Goal: Task Accomplishment & Management: Use online tool/utility

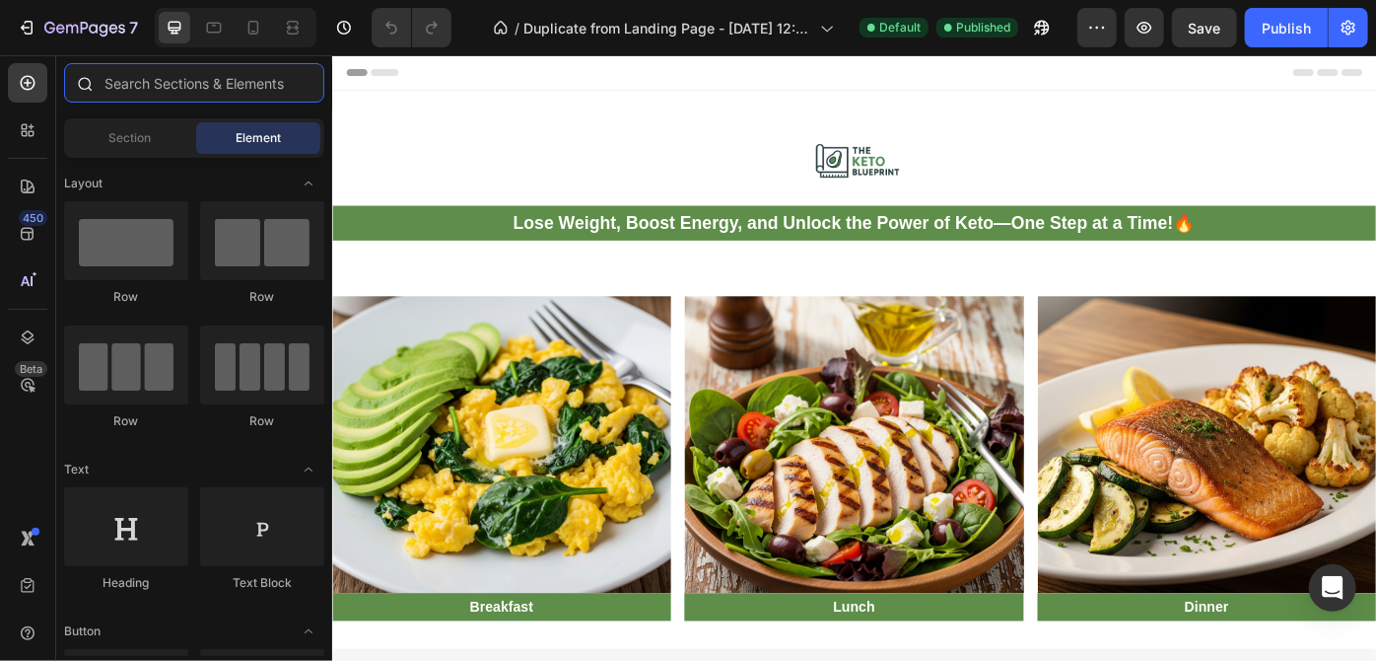
click at [231, 89] on input "text" at bounding box center [194, 82] width 260 height 39
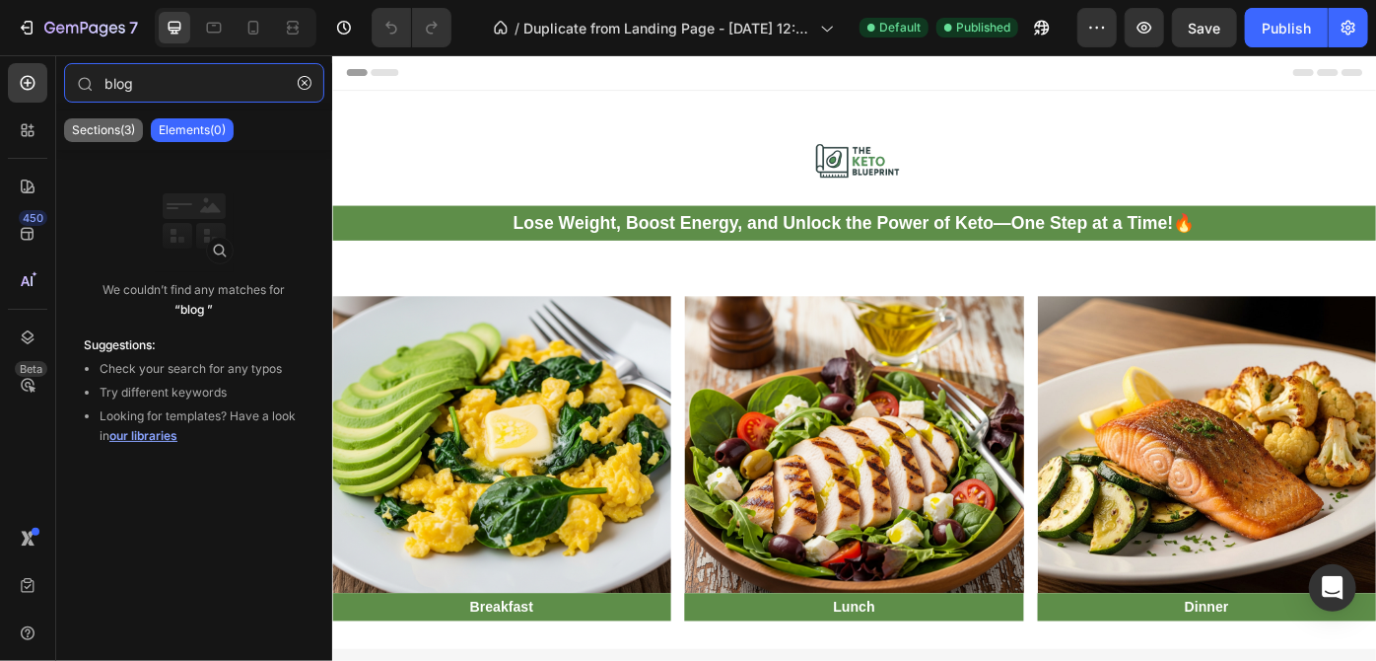
type input "blog"
click at [131, 133] on p "Sections(3)" at bounding box center [103, 130] width 63 height 16
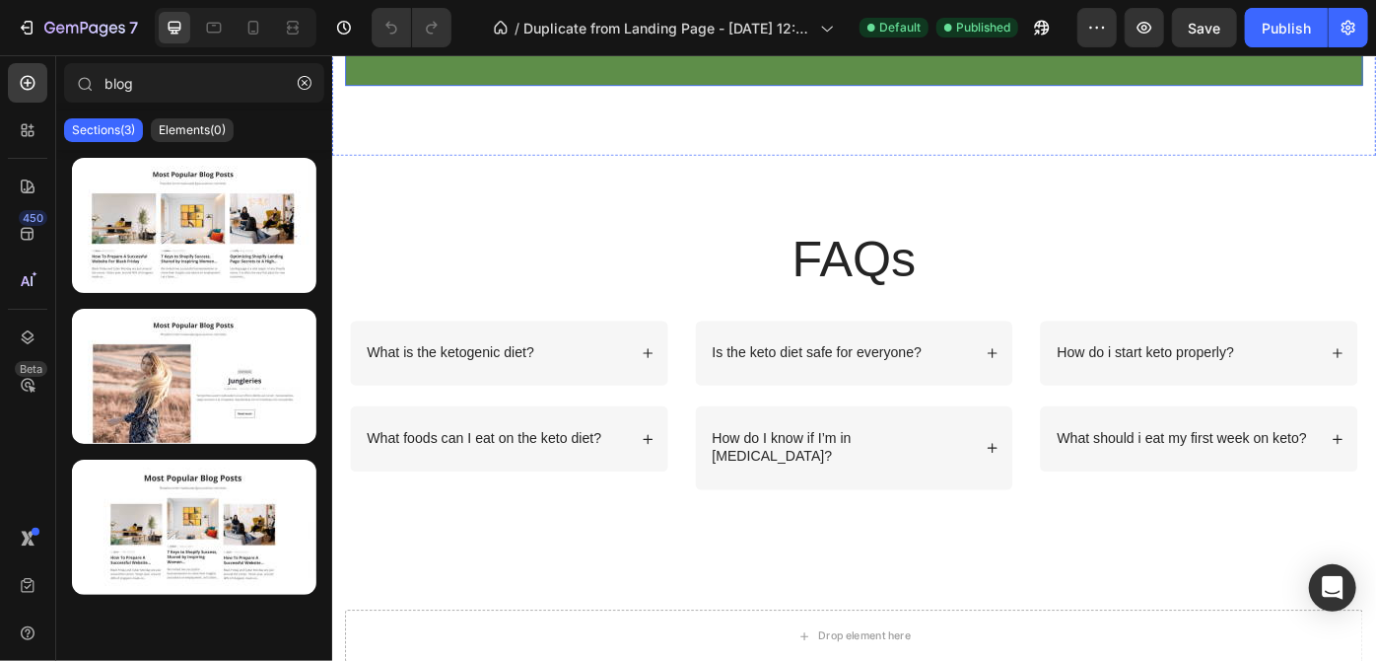
scroll to position [3515, 0]
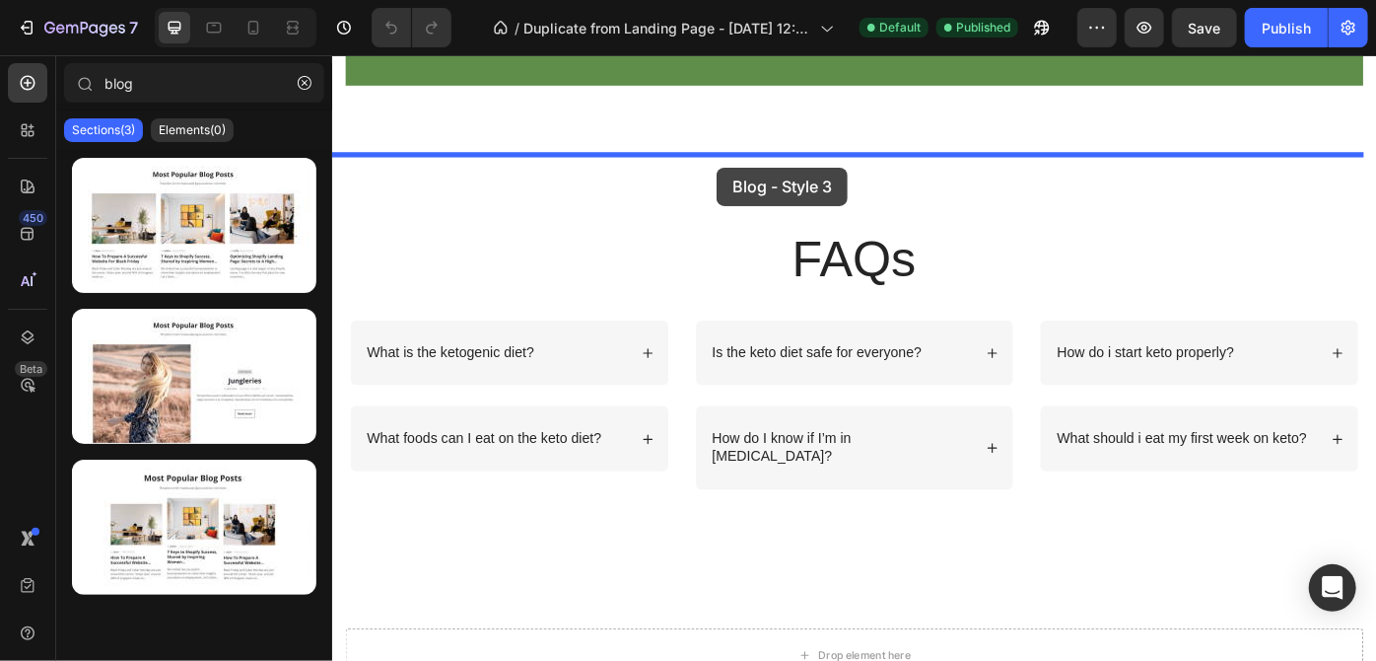
drag, startPoint x: 637, startPoint y: 546, endPoint x: 767, endPoint y: 181, distance: 387.3
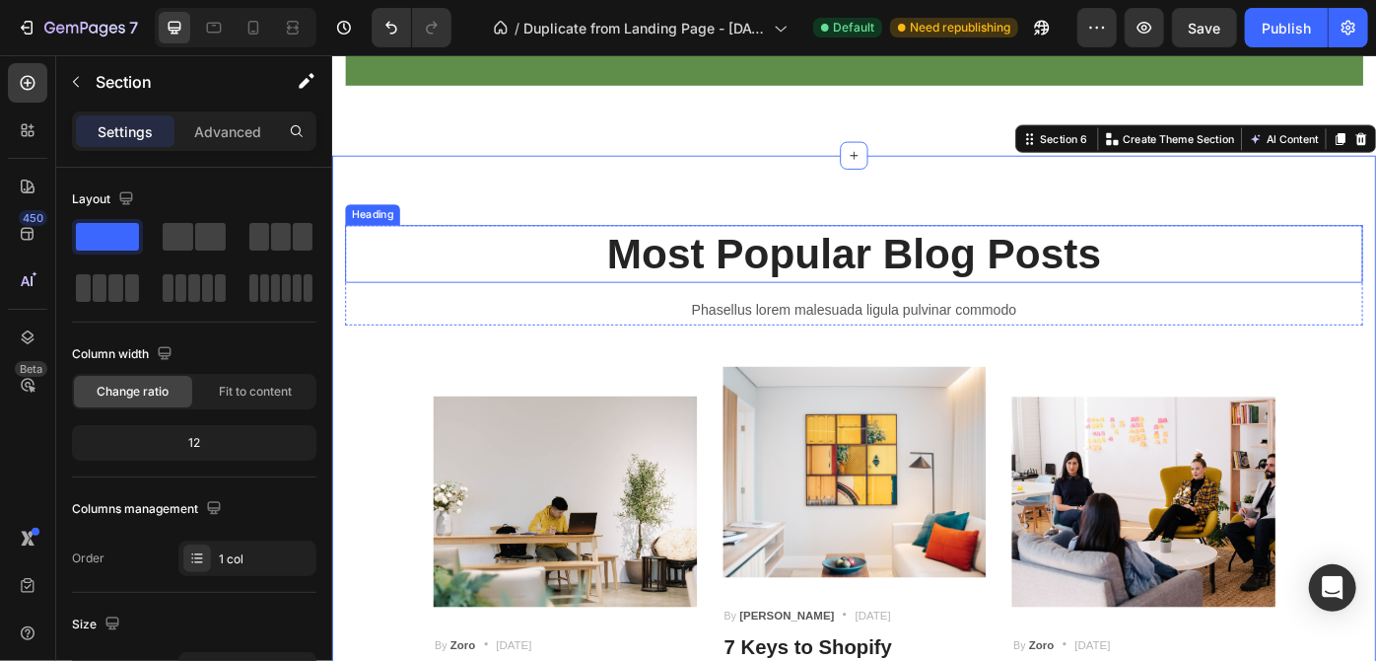
click at [1197, 272] on p "Most Popular Blog Posts" at bounding box center [923, 278] width 1150 height 61
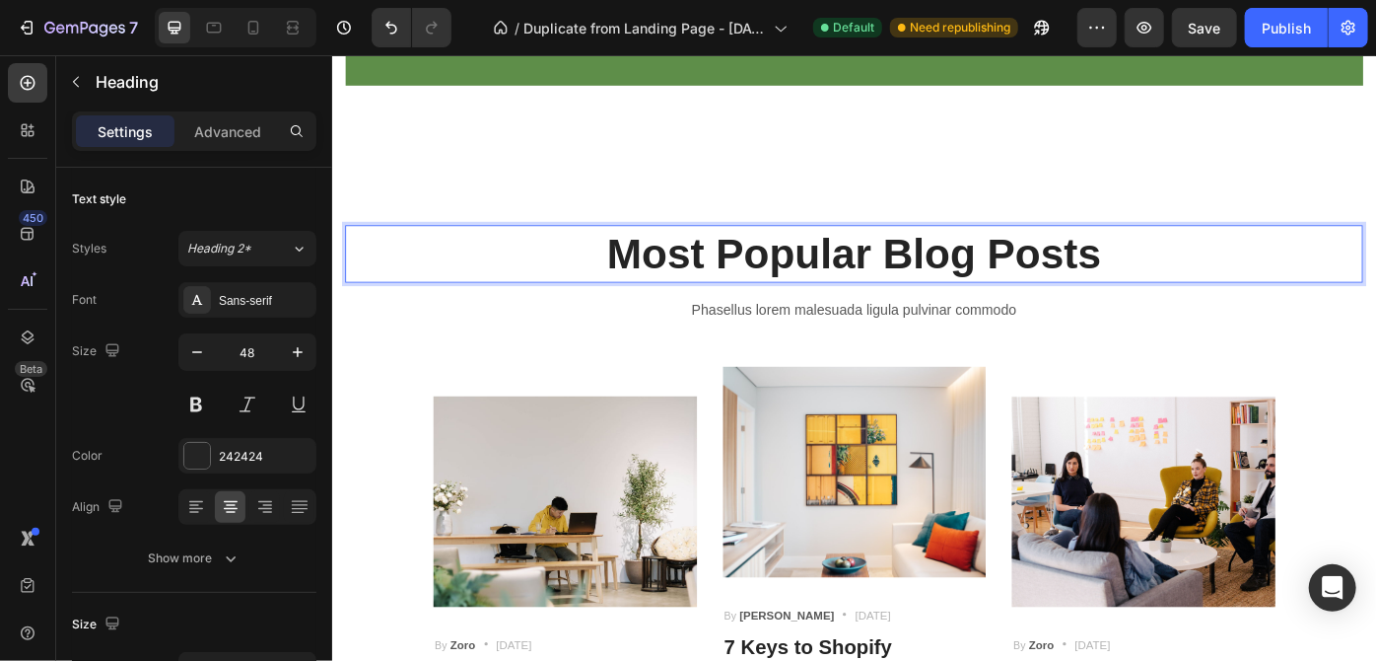
click at [1197, 272] on p "Most Popular Blog Posts" at bounding box center [923, 278] width 1150 height 61
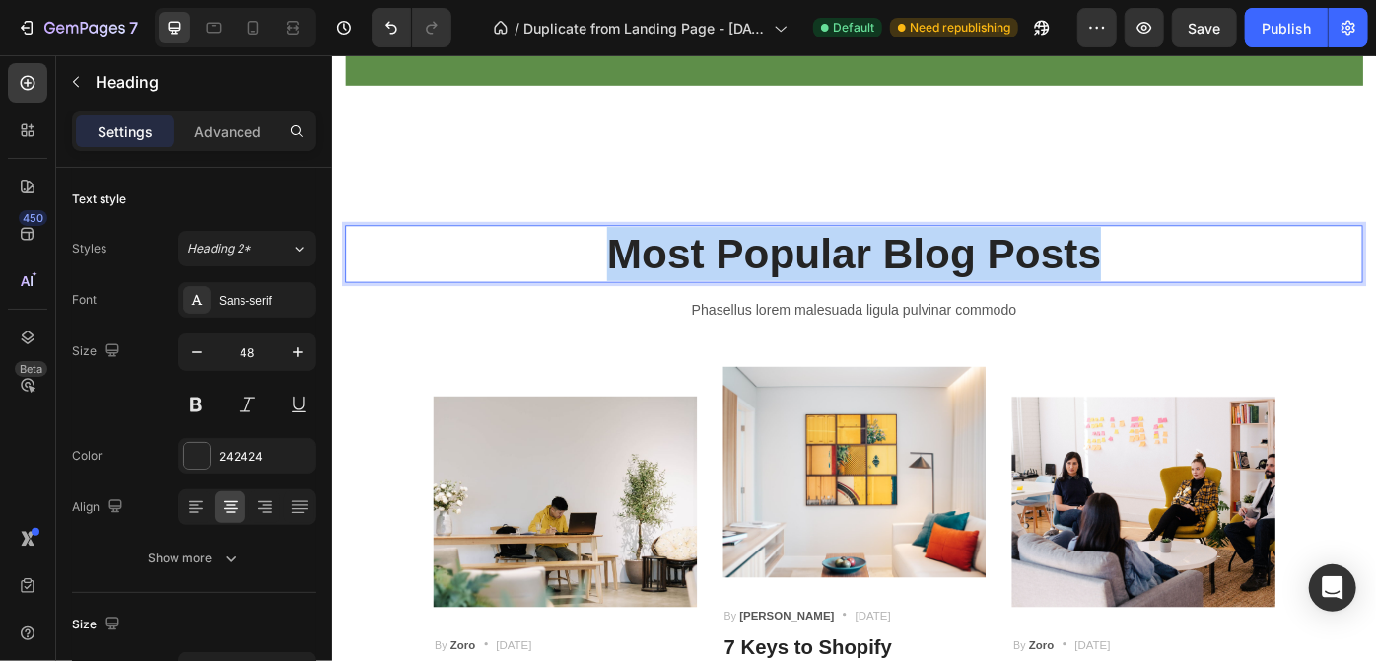
click at [1198, 272] on p "Most Popular Blog Posts" at bounding box center [923, 278] width 1150 height 61
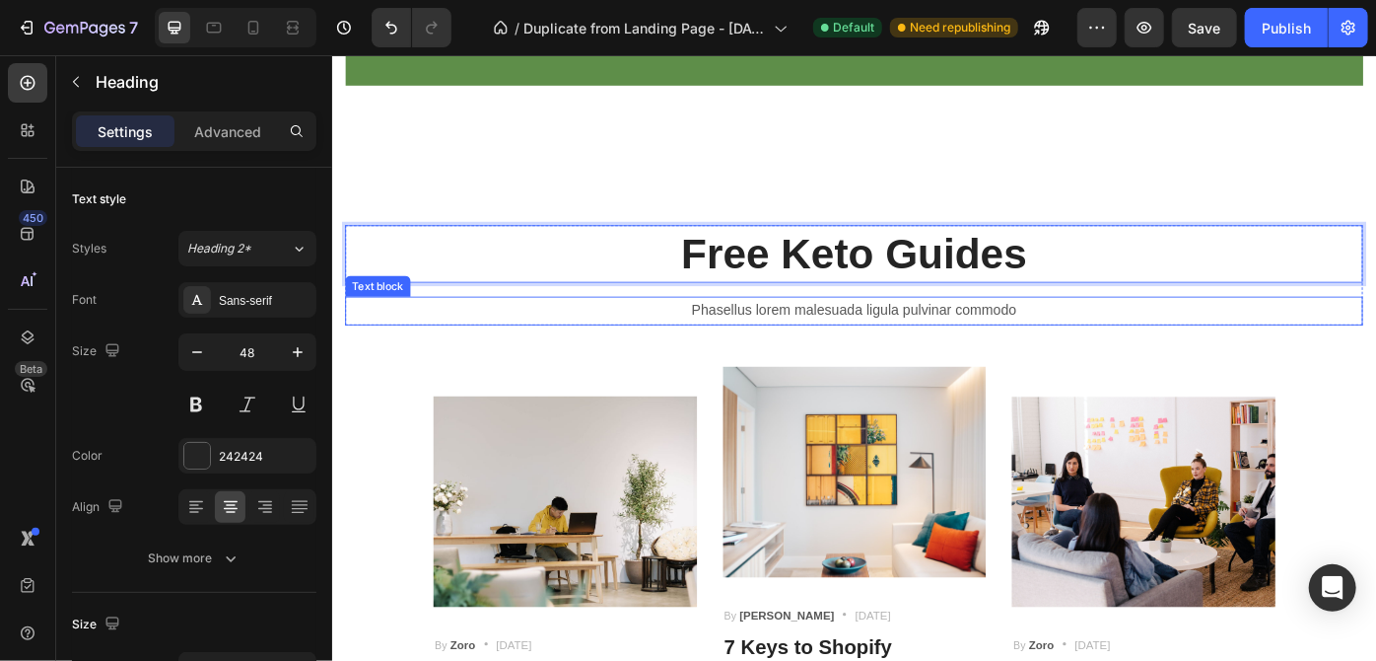
click at [1133, 350] on p "Phasellus lorem malesuada ligula pulvinar commodo" at bounding box center [923, 343] width 1150 height 29
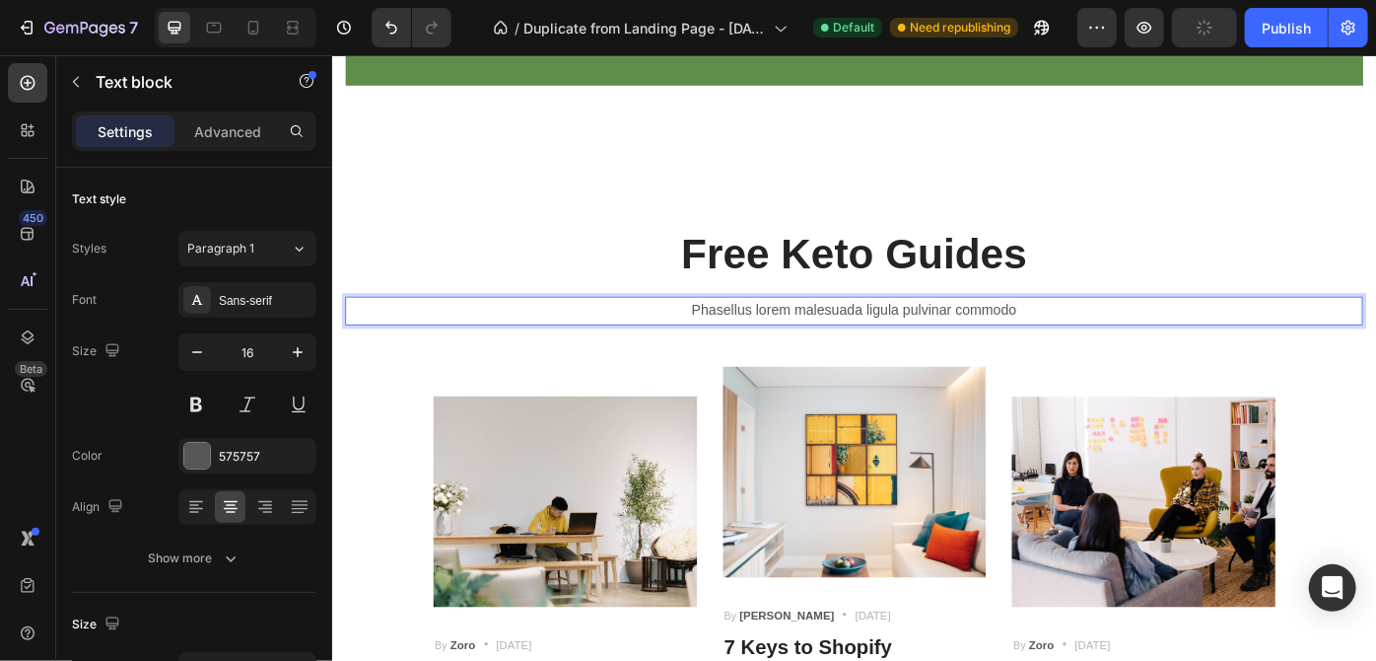
click at [1133, 350] on p "Phasellus lorem malesuada ligula pulvinar commodo" at bounding box center [923, 343] width 1150 height 29
click at [1118, 343] on p "Phasellus lorem malesuada ligula pulvinar commodo" at bounding box center [923, 343] width 1150 height 29
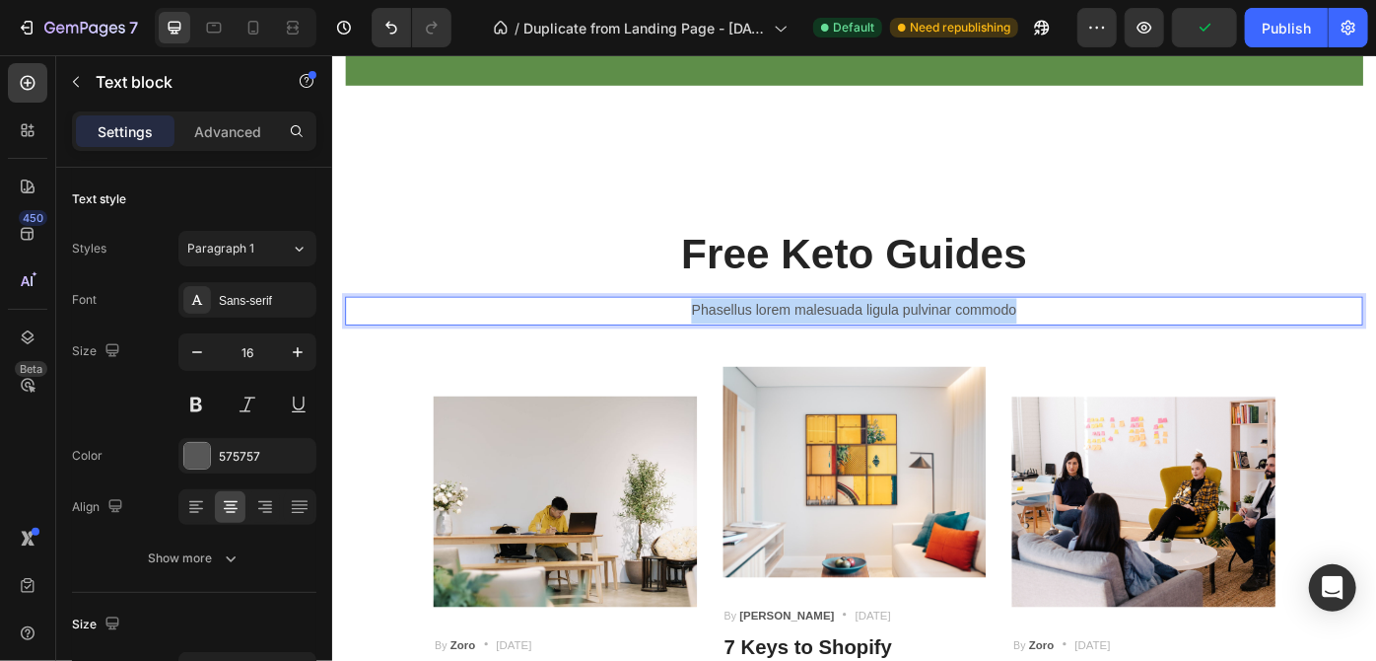
click at [1118, 343] on p "Phasellus lorem malesuada ligula pulvinar commodo" at bounding box center [923, 343] width 1150 height 29
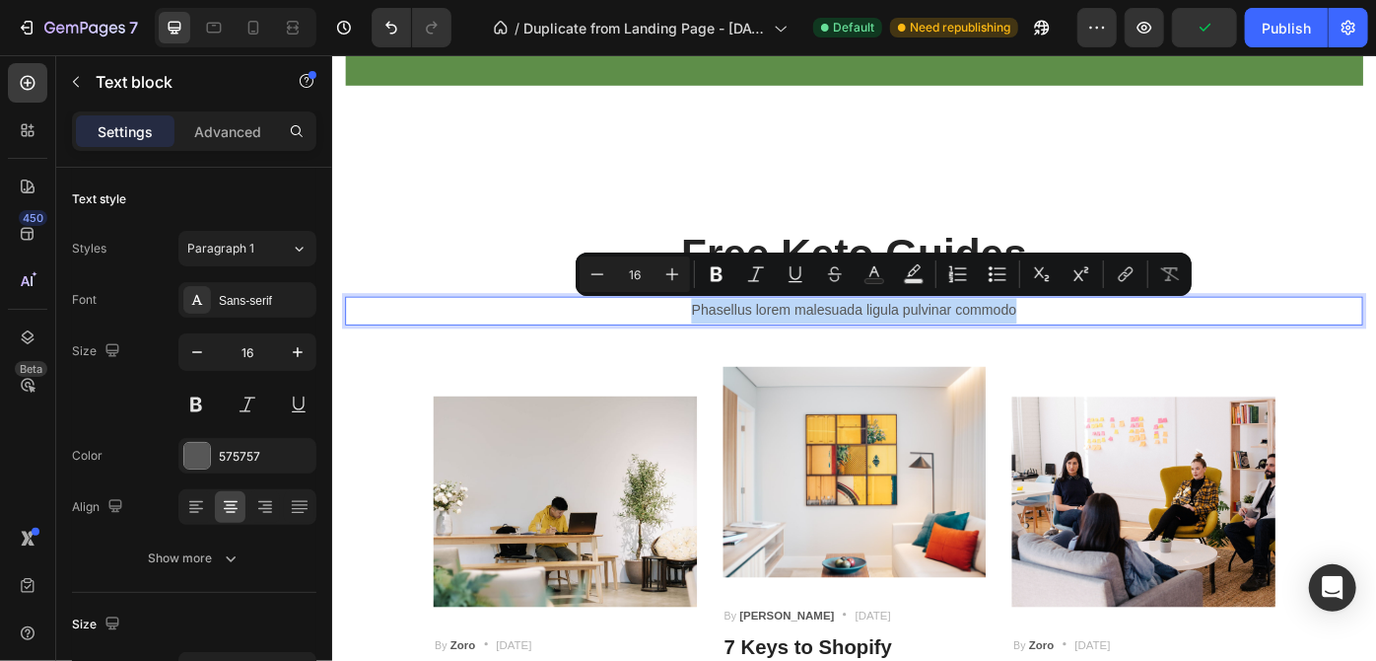
click at [1118, 343] on p "Phasellus lorem malesuada ligula pulvinar commodo" at bounding box center [923, 343] width 1150 height 29
click at [1118, 342] on p "Phasellus lorem malesuada ligula pulvinar commodo" at bounding box center [923, 343] width 1150 height 29
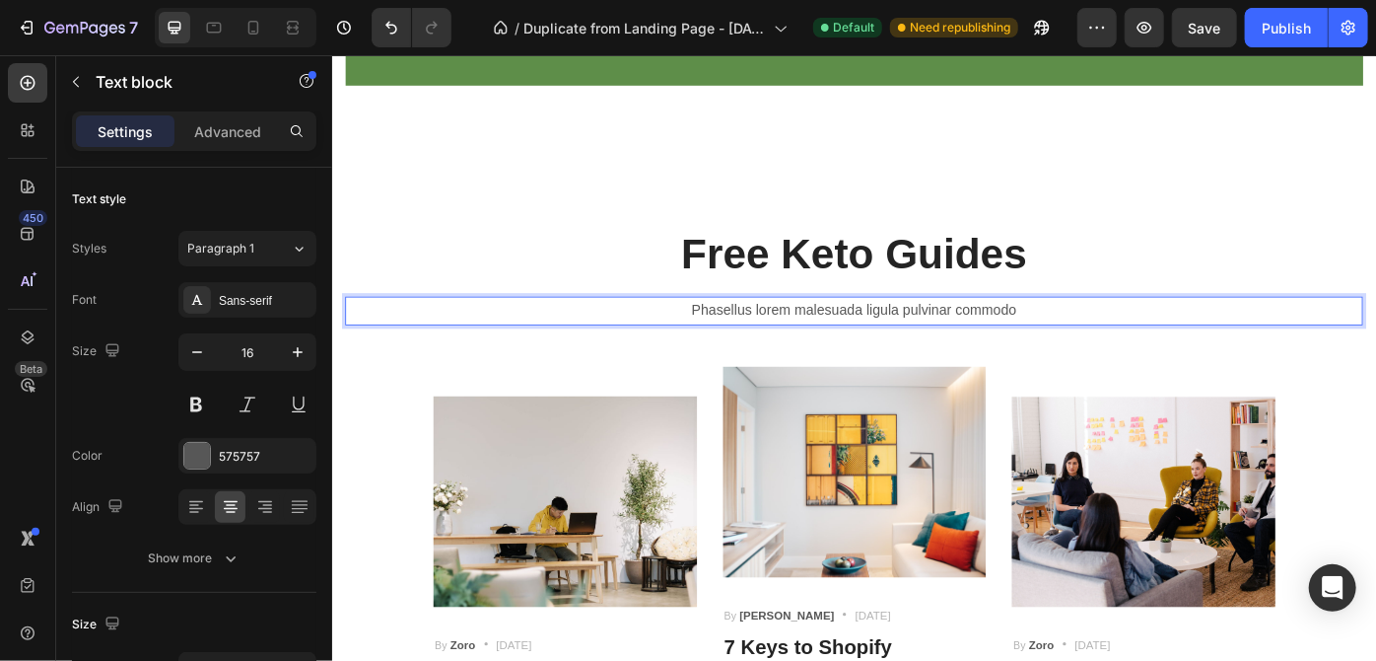
click at [1118, 342] on p "Phasellus lorem malesuada ligula pulvinar commodo" at bounding box center [923, 343] width 1150 height 29
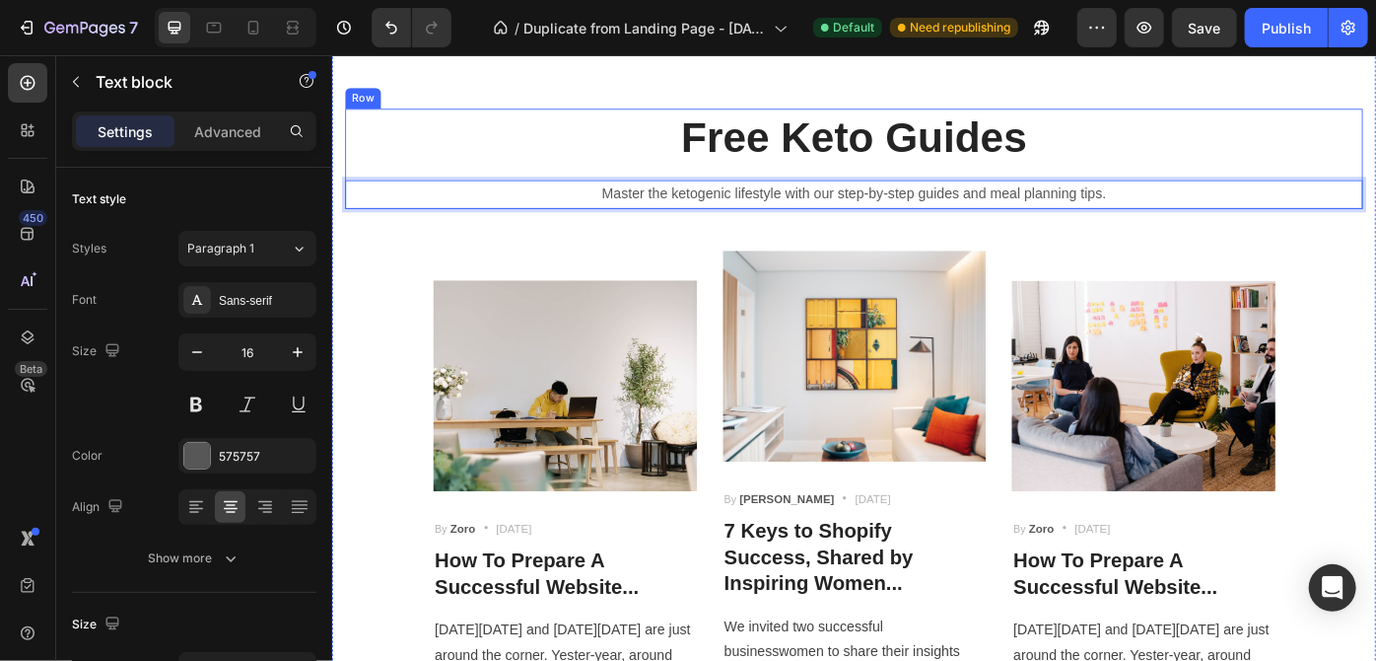
scroll to position [3784, 0]
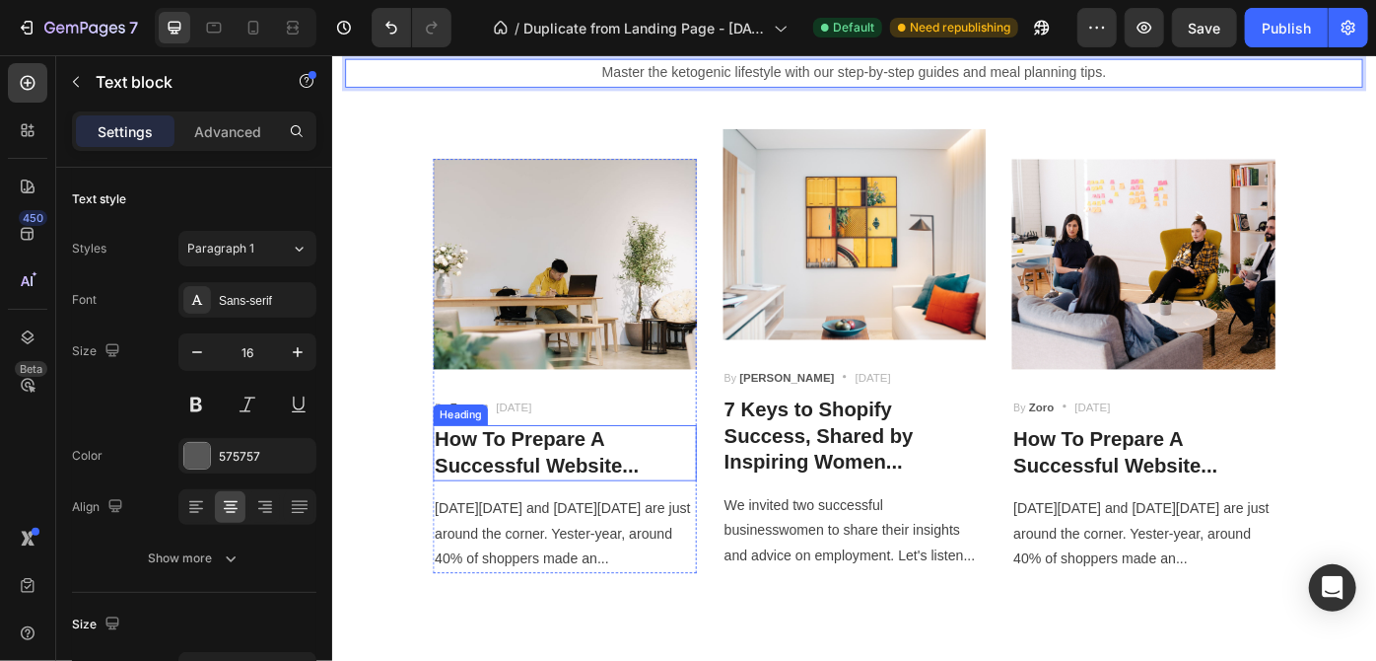
click at [668, 516] on p "How To Prepare A Successful Website..." at bounding box center [595, 504] width 295 height 59
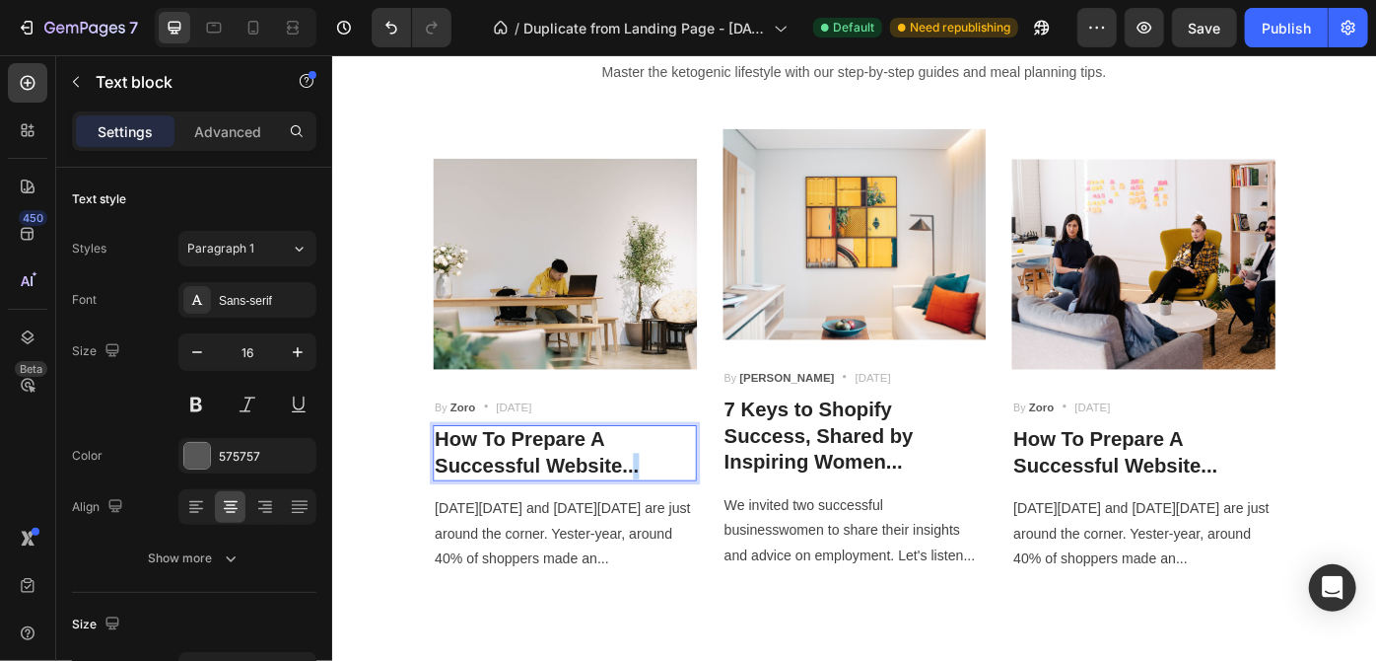
click at [668, 516] on p "How To Prepare A Successful Website..." at bounding box center [595, 504] width 295 height 59
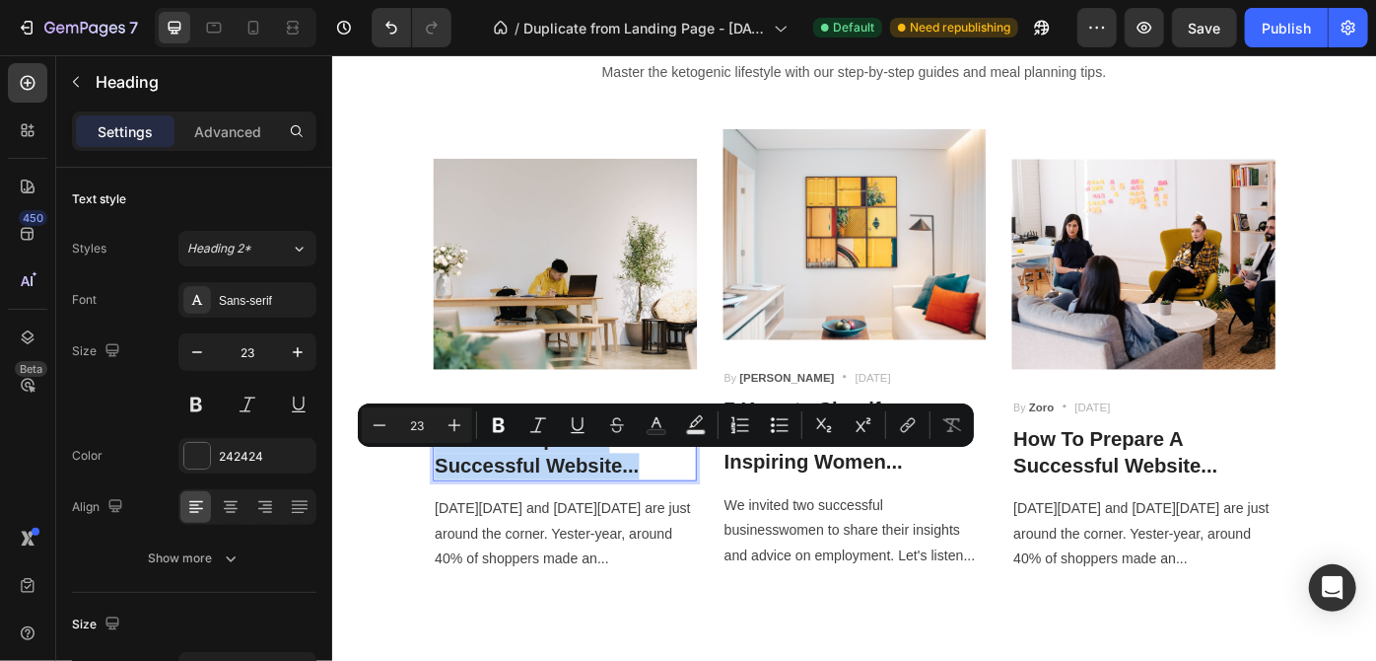
click at [668, 516] on p "How To Prepare A Successful Website..." at bounding box center [595, 504] width 295 height 59
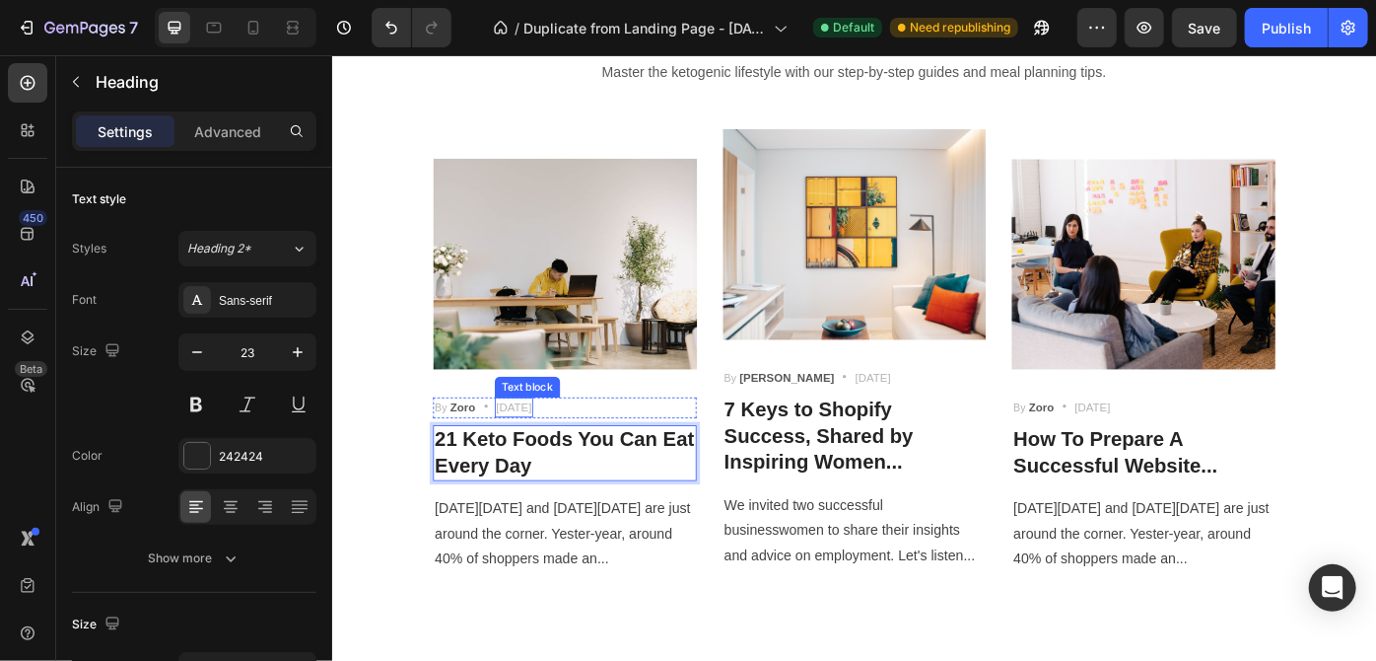
click at [558, 448] on p "[DATE]" at bounding box center [538, 454] width 40 height 20
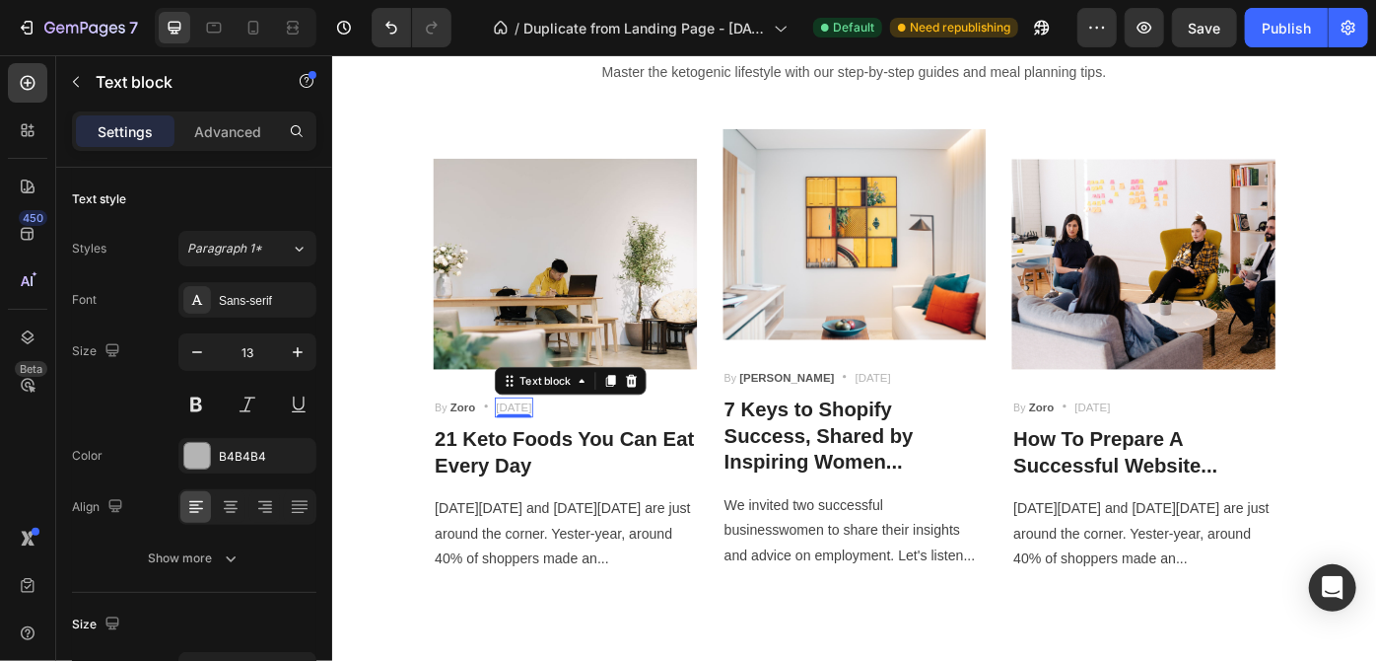
click at [558, 450] on p "[DATE]" at bounding box center [538, 454] width 40 height 20
click at [558, 451] on p "[DATE]" at bounding box center [538, 454] width 40 height 20
click at [538, 450] on p "[DATE]" at bounding box center [538, 454] width 40 height 20
click at [537, 450] on p "[DATE]" at bounding box center [538, 454] width 40 height 20
click at [558, 448] on p "[DATE]" at bounding box center [538, 454] width 40 height 20
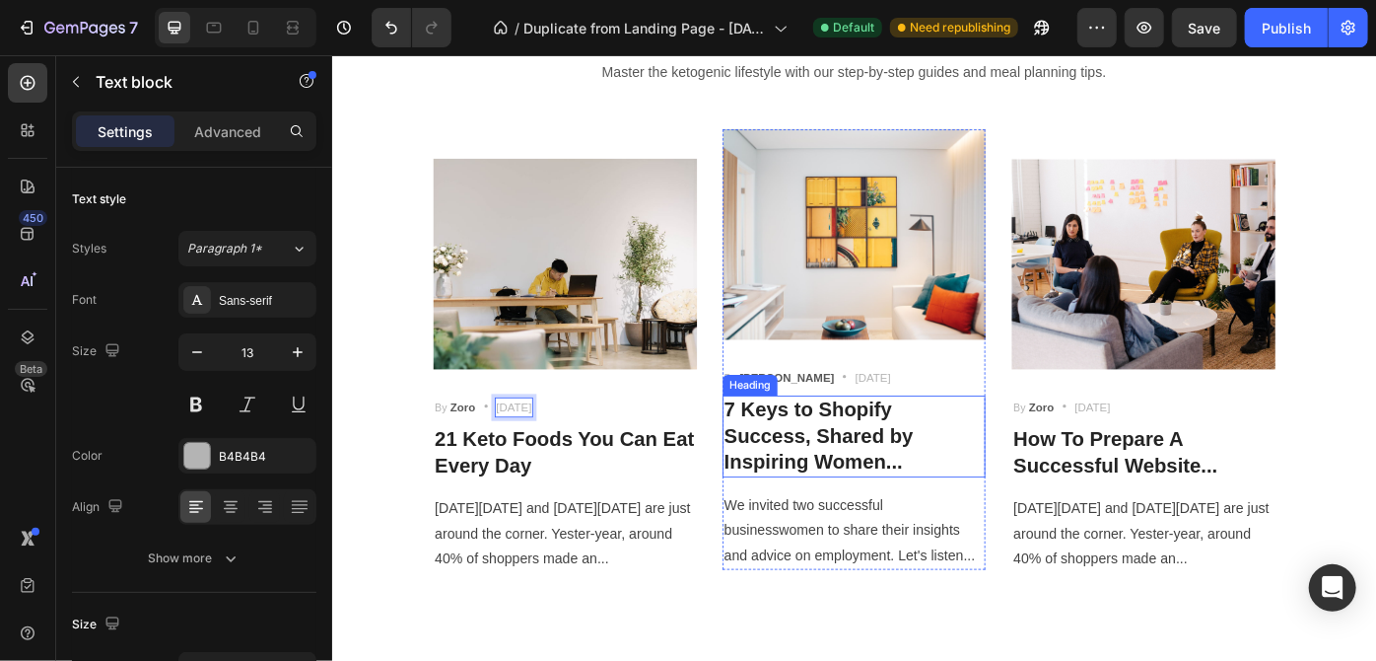
scroll to position [3874, 0]
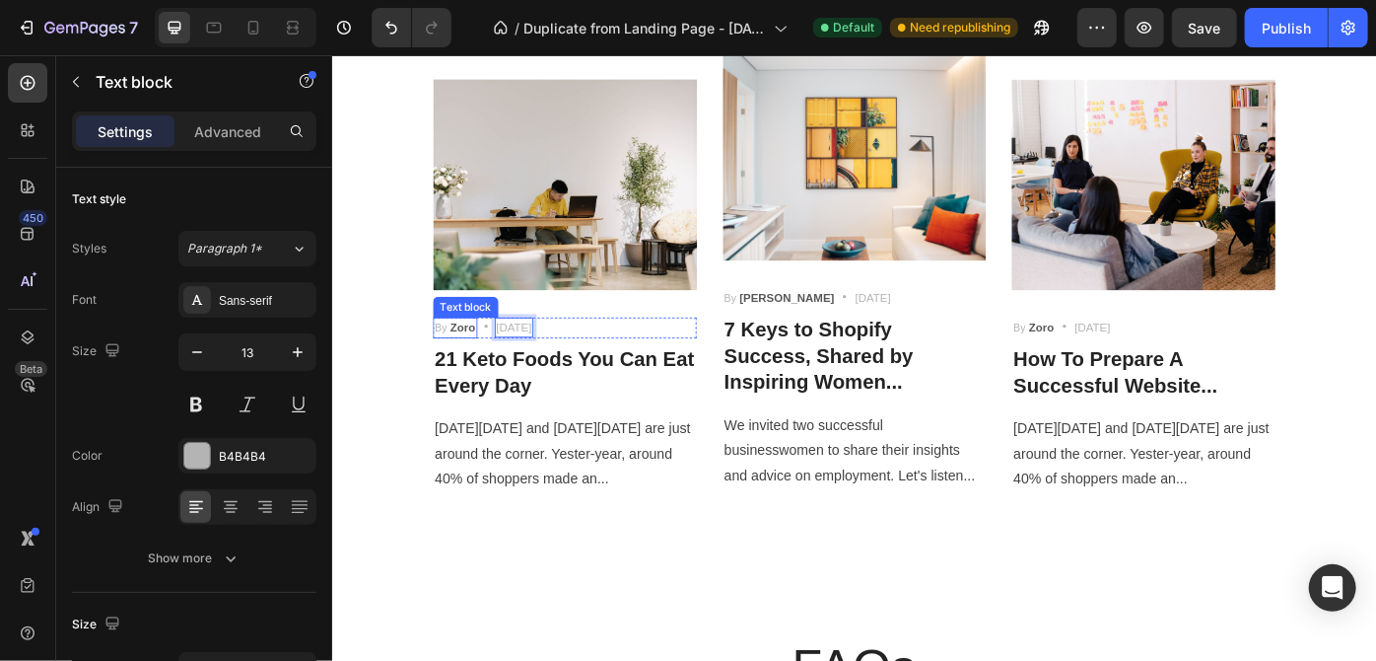
click at [476, 360] on strong "Zoro" at bounding box center [479, 363] width 29 height 15
click at [593, 334] on icon at bounding box center [601, 333] width 16 height 16
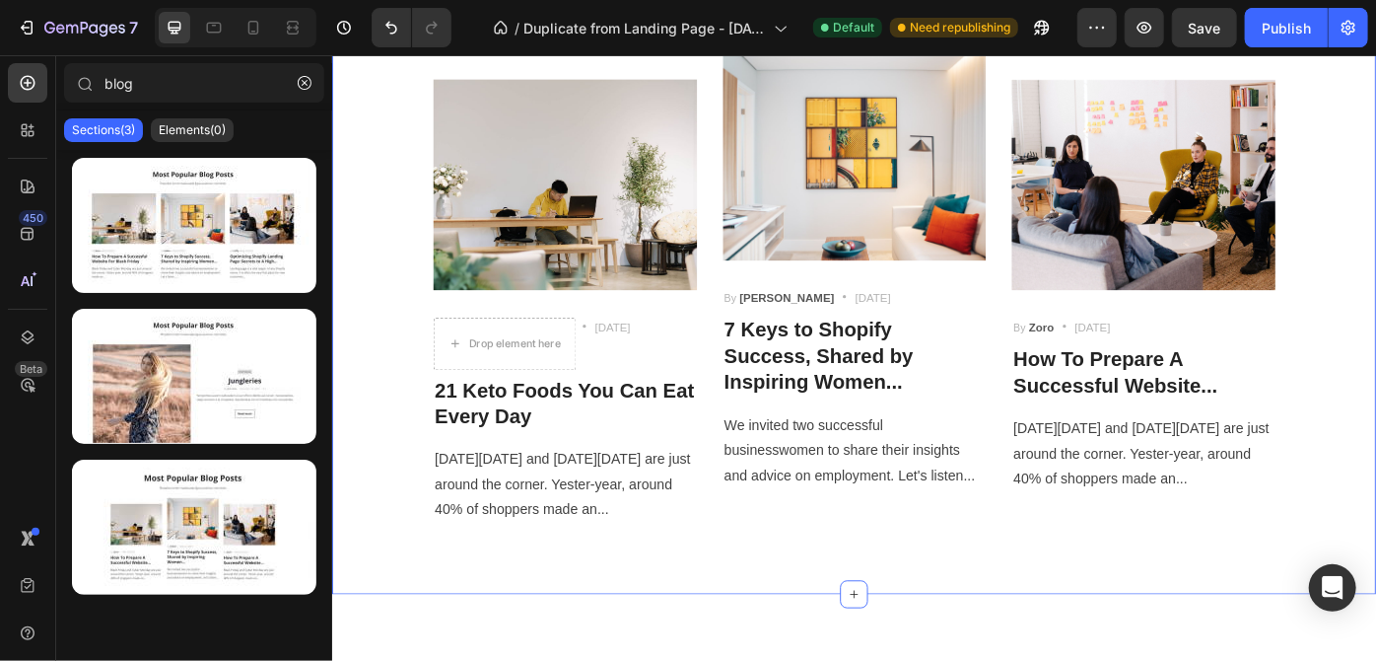
click at [391, 393] on div "Free Keto Guides Heading Master the ketogenic lifestyle with our step-by-step g…" at bounding box center [923, 236] width 1154 height 699
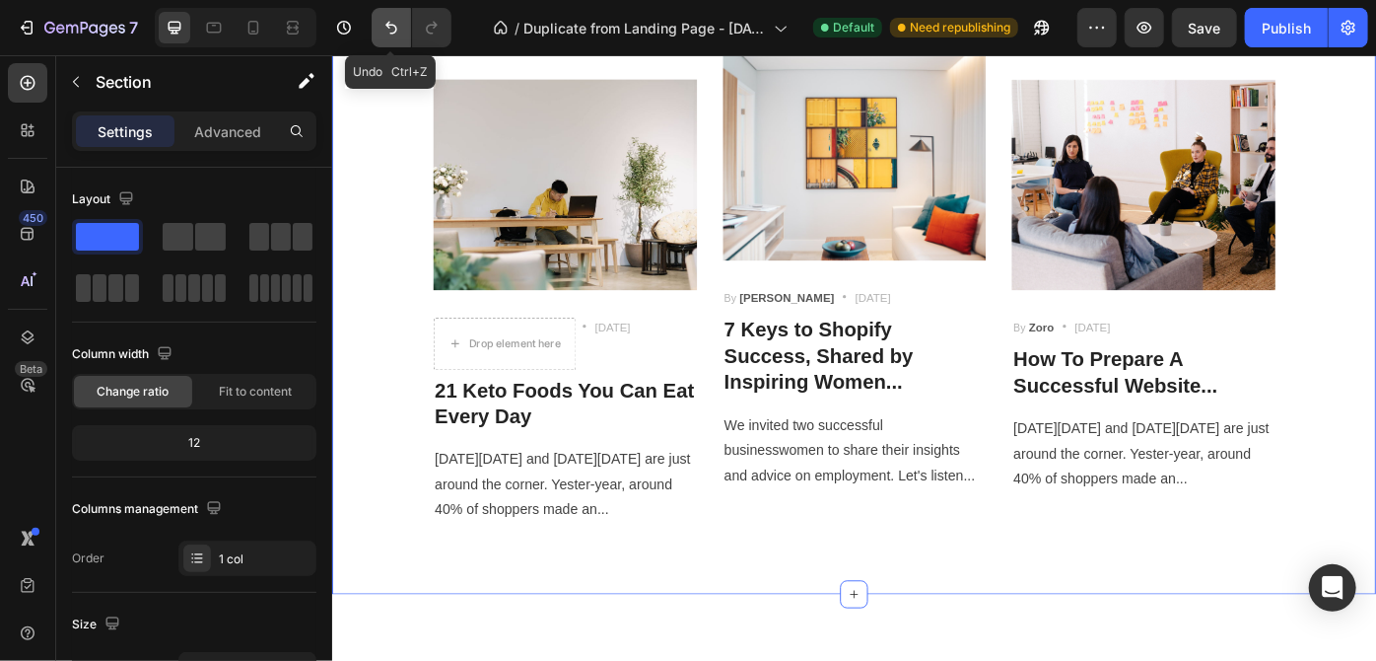
click at [395, 34] on icon "Undo/Redo" at bounding box center [392, 28] width 20 height 20
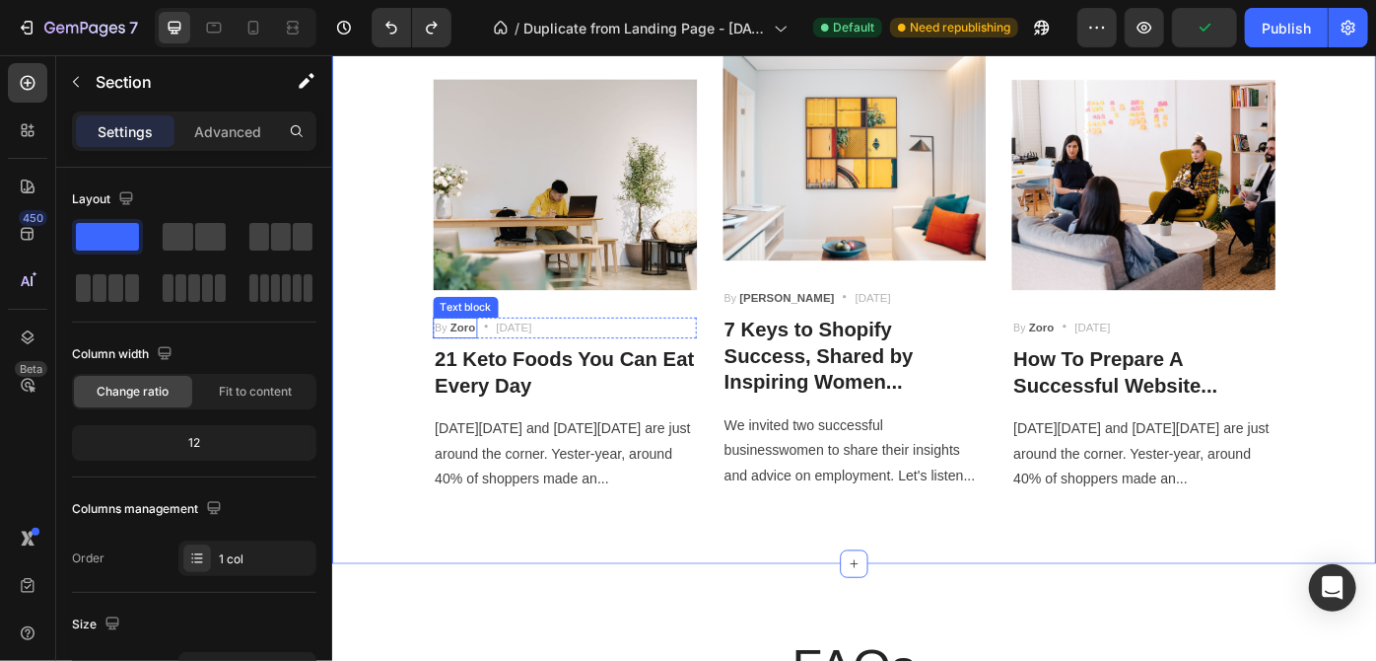
click at [480, 364] on strong "Zoro" at bounding box center [479, 363] width 29 height 15
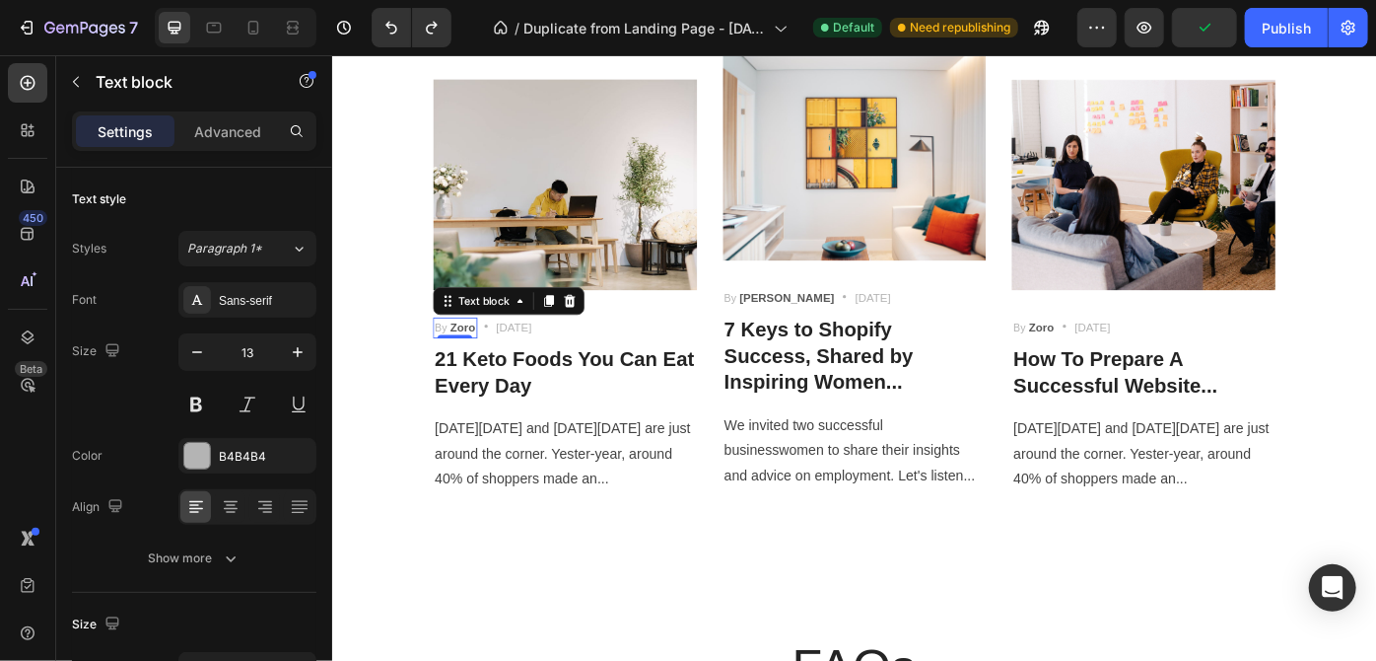
click at [480, 364] on strong "Zoro" at bounding box center [479, 363] width 29 height 15
click at [484, 364] on strong "Zoro" at bounding box center [479, 363] width 29 height 15
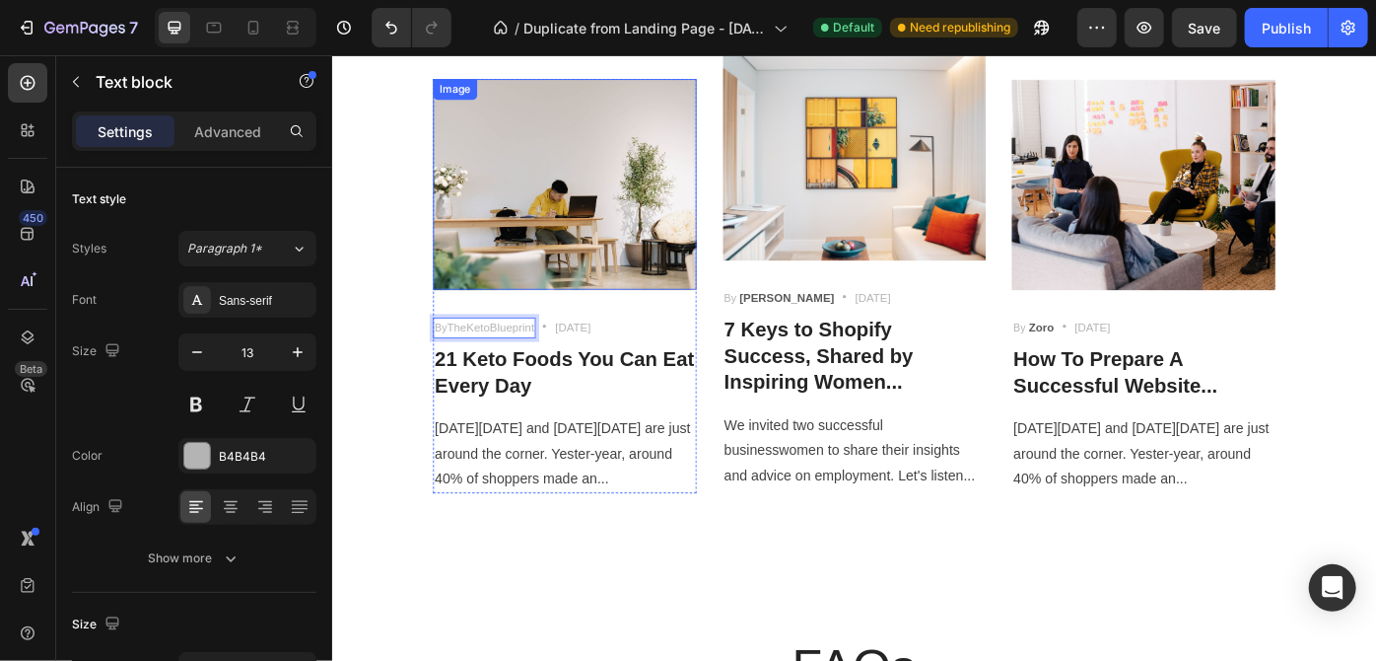
scroll to position [3784, 0]
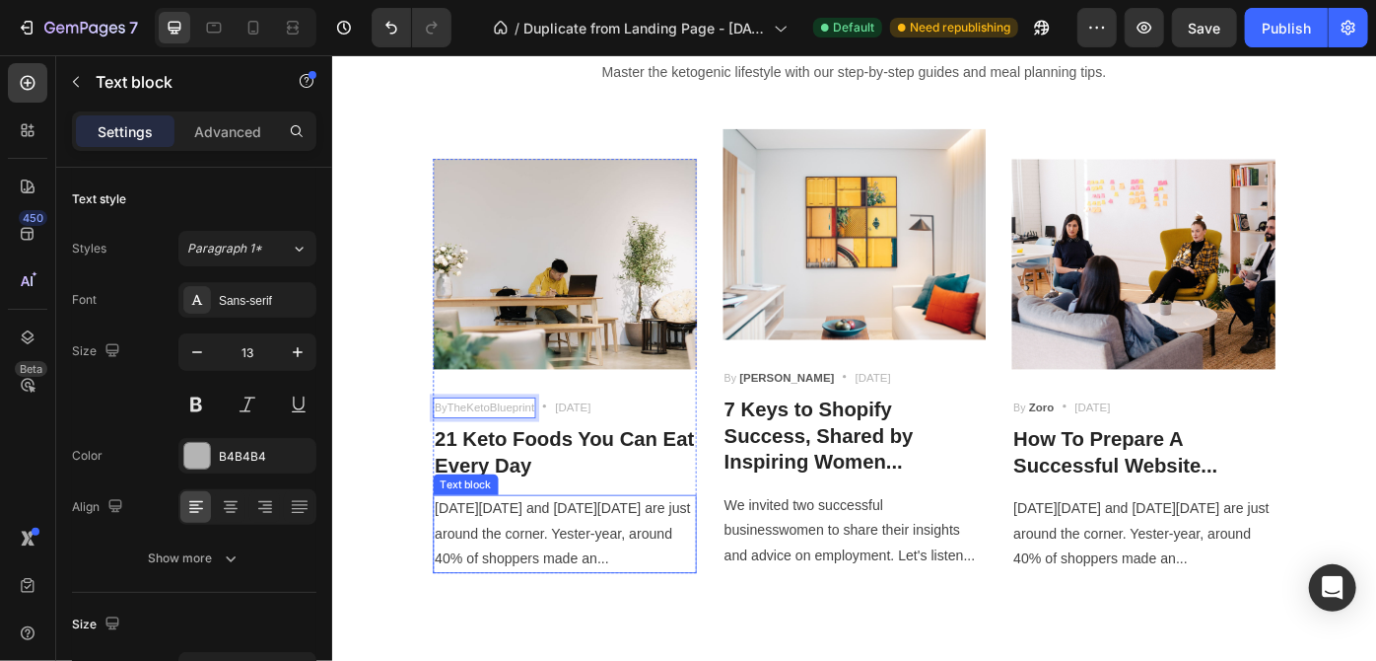
click at [671, 618] on p "[DATE][DATE] and [DATE][DATE] are just around the corner. Yester-year, around 4…" at bounding box center [595, 596] width 295 height 85
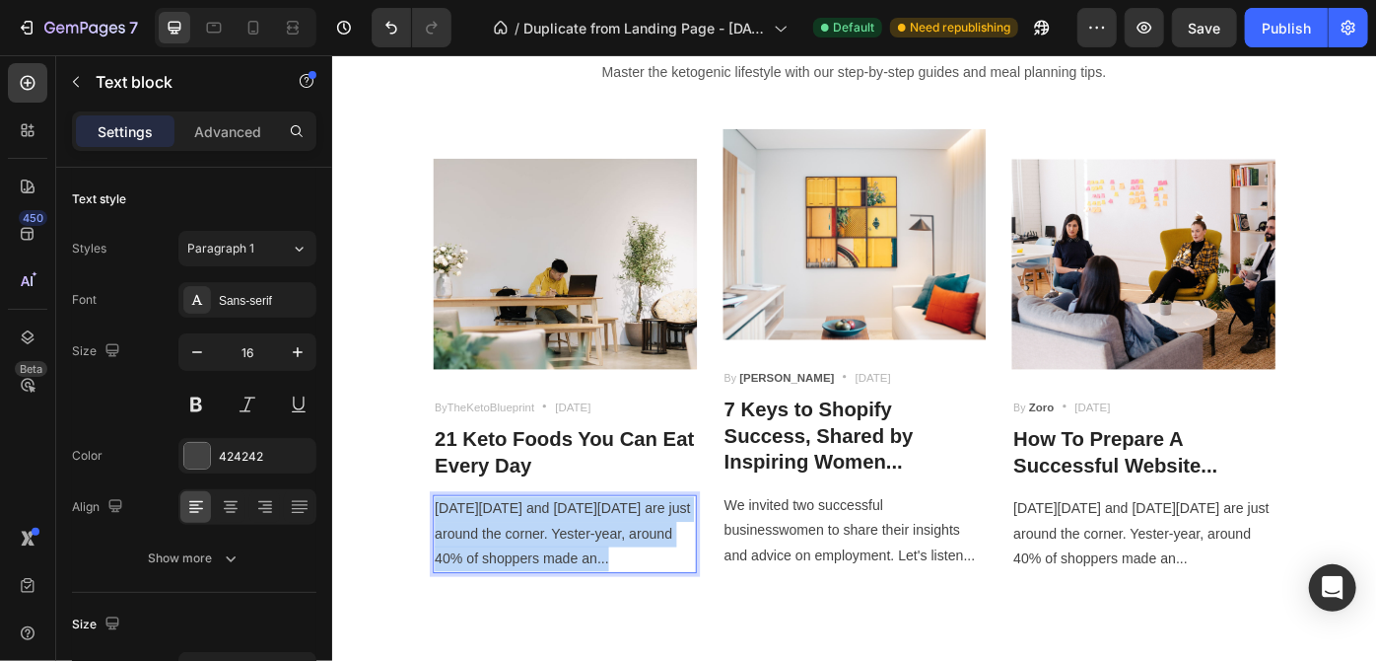
click at [671, 618] on p "[DATE][DATE] and [DATE][DATE] are just around the corner. Yester-year, around 4…" at bounding box center [595, 596] width 295 height 85
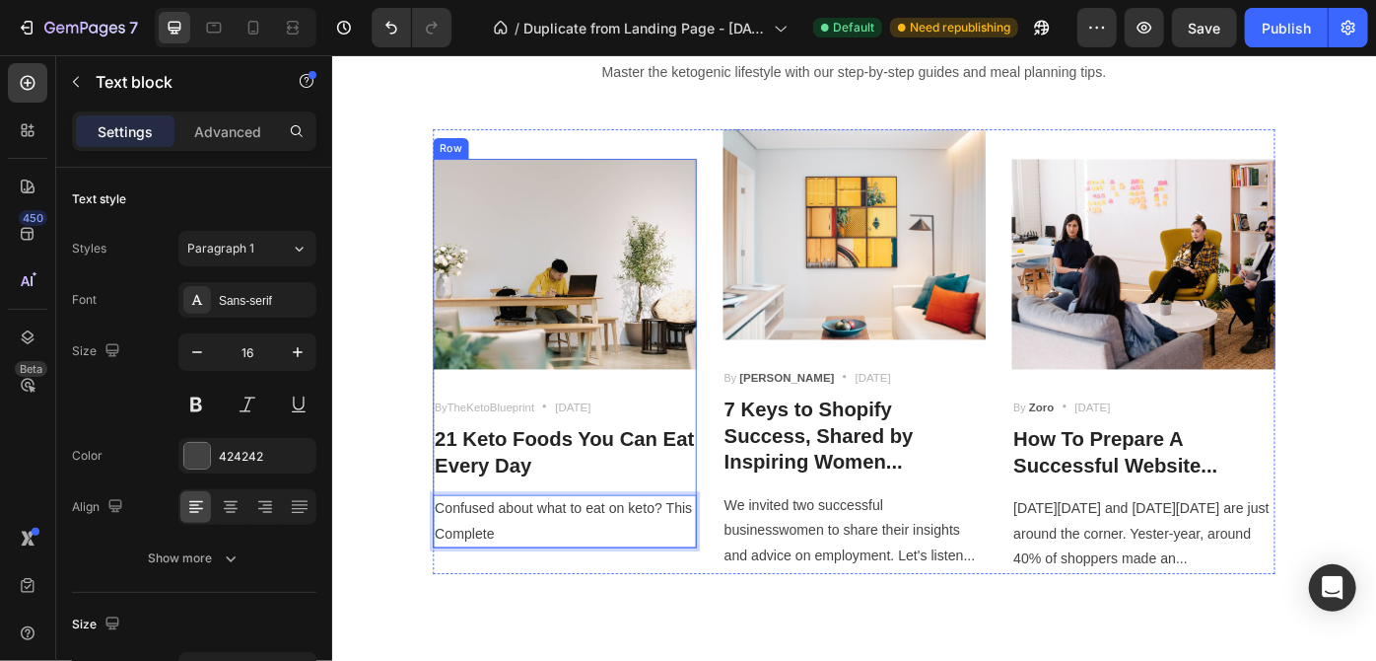
click at [457, 418] on div "Image By TheKetoBlueprint Text block Icon [DATE] Text block Row 21 Keto Foods Y…" at bounding box center [595, 393] width 299 height 442
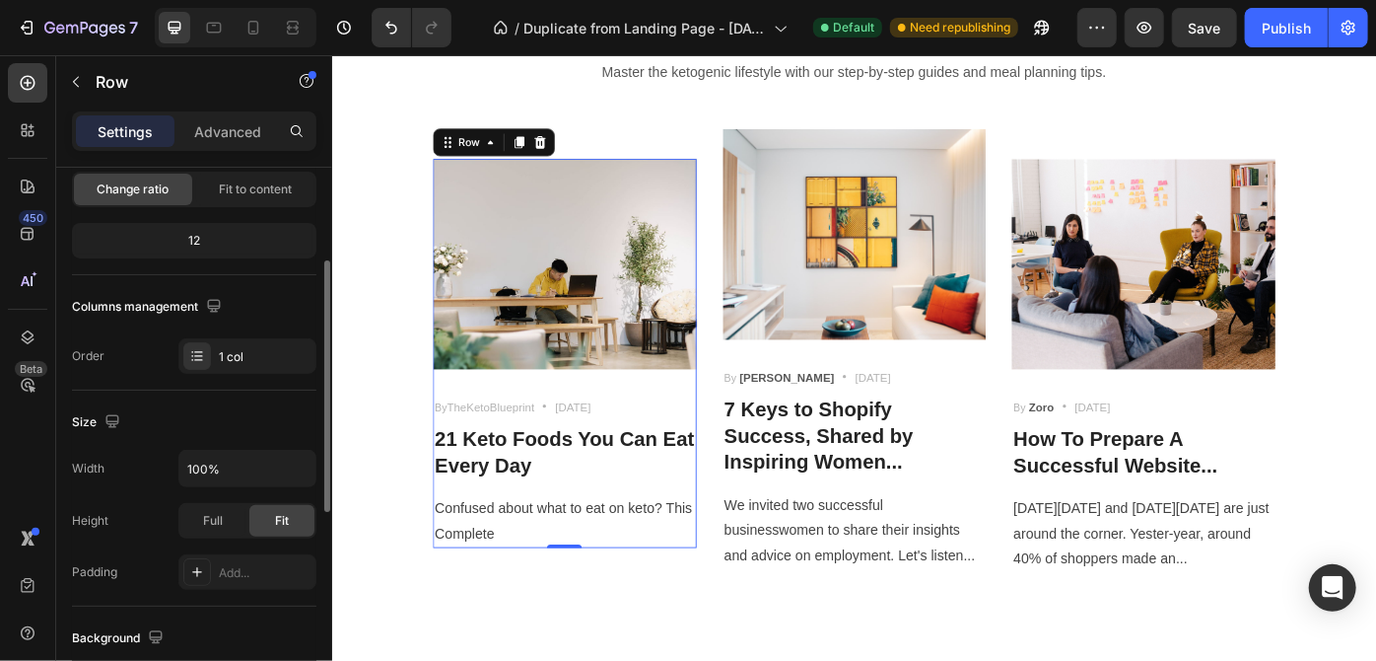
scroll to position [0, 0]
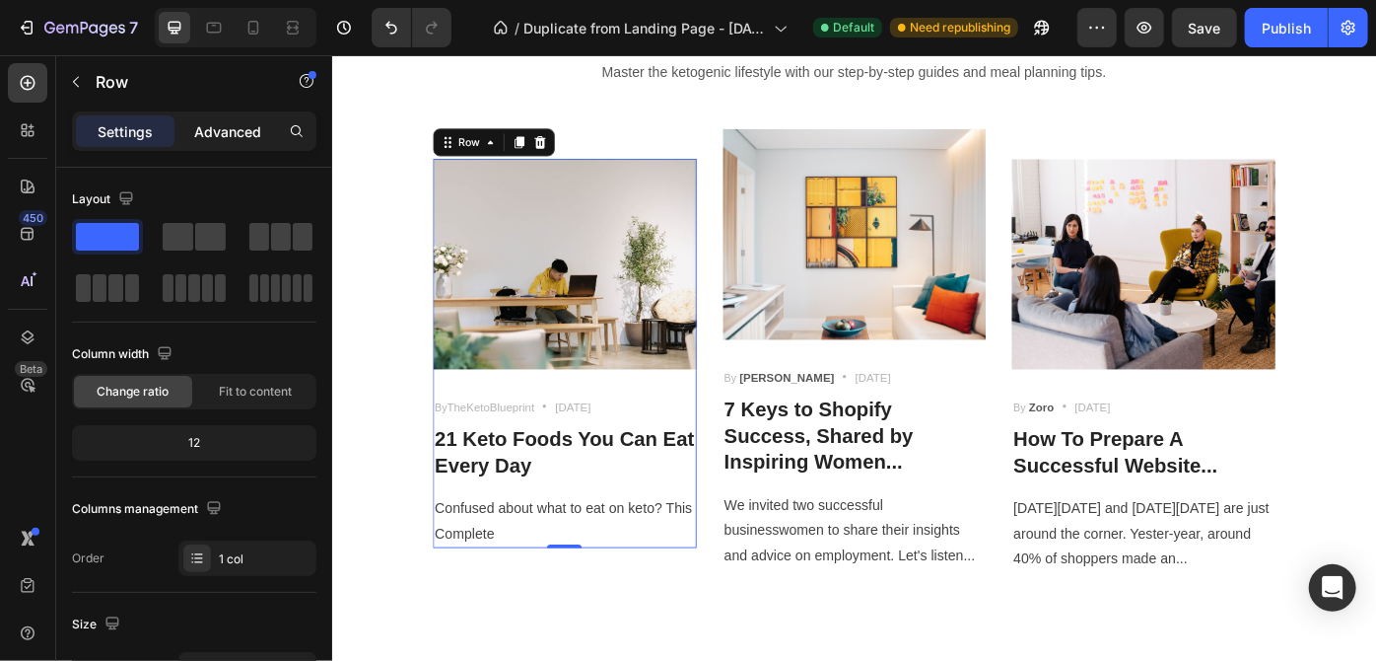
click at [202, 142] on div "Advanced" at bounding box center [227, 131] width 99 height 32
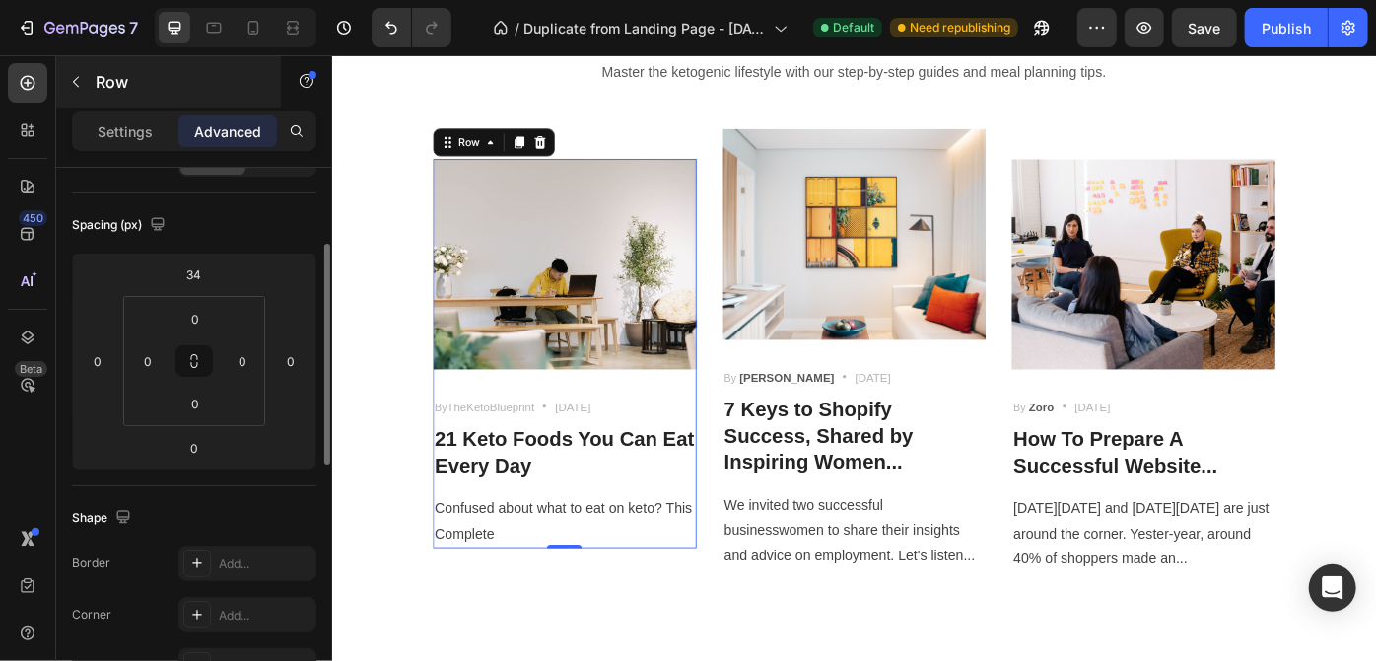
scroll to position [9, 0]
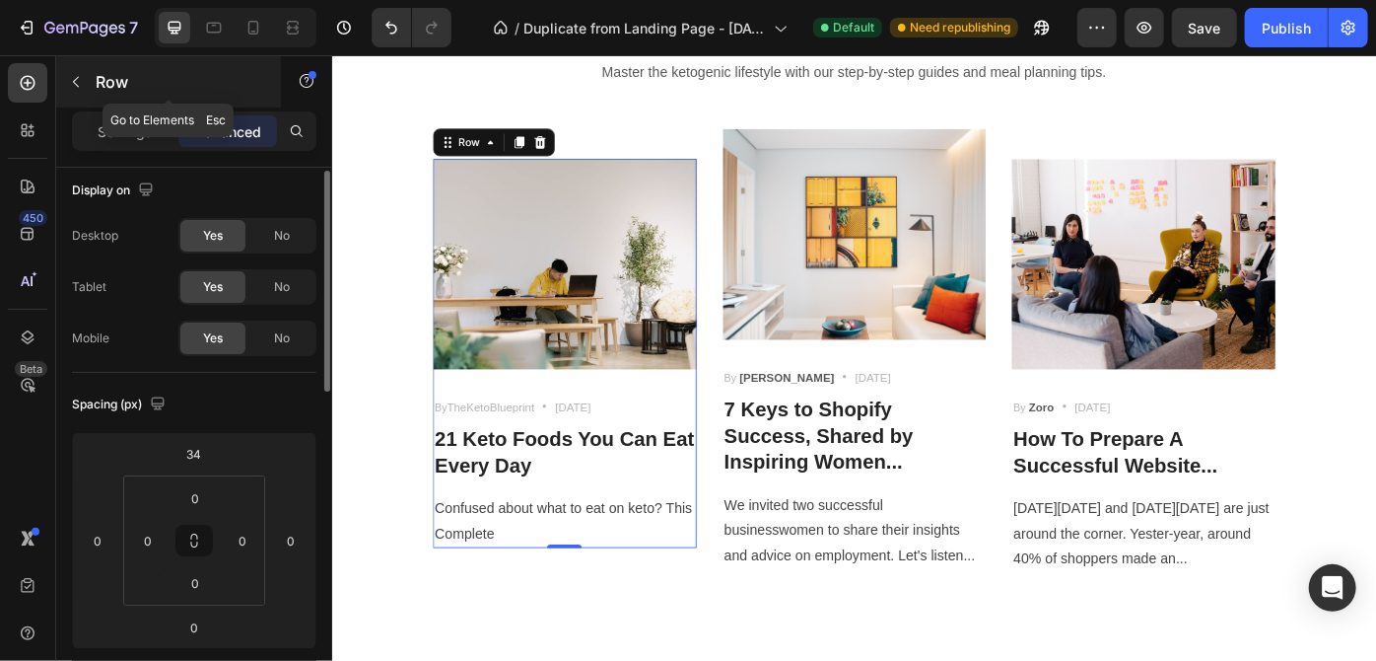
click at [70, 82] on icon "button" at bounding box center [76, 82] width 16 height 16
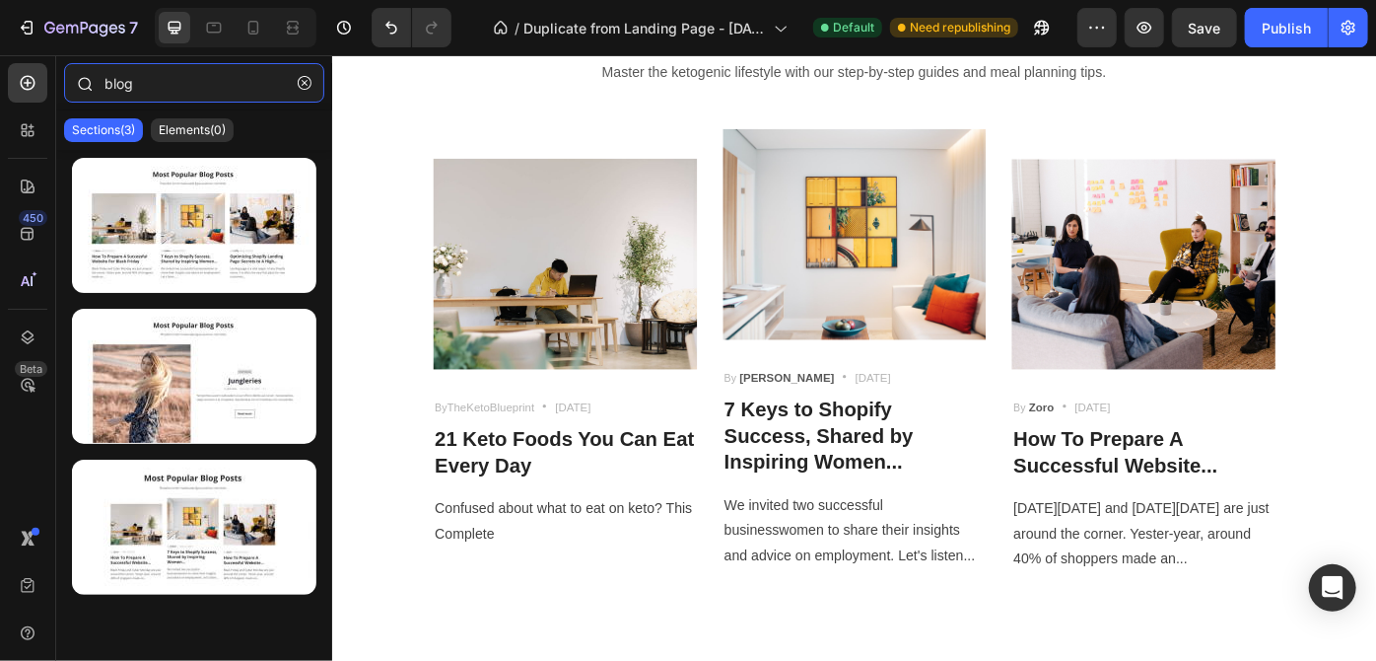
drag, startPoint x: 175, startPoint y: 85, endPoint x: 78, endPoint y: 73, distance: 98.3
click at [80, 73] on div "blog" at bounding box center [194, 86] width 276 height 47
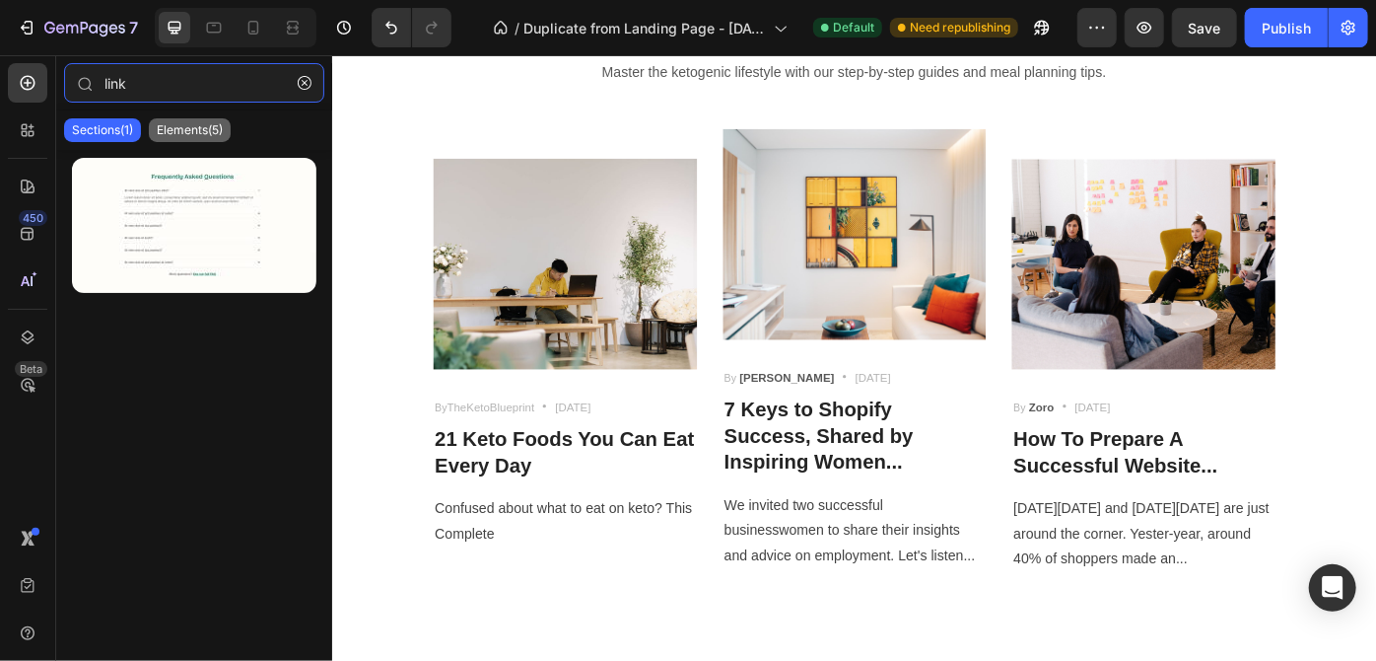
type input "link"
click at [205, 135] on p "Elements(5)" at bounding box center [190, 130] width 66 height 16
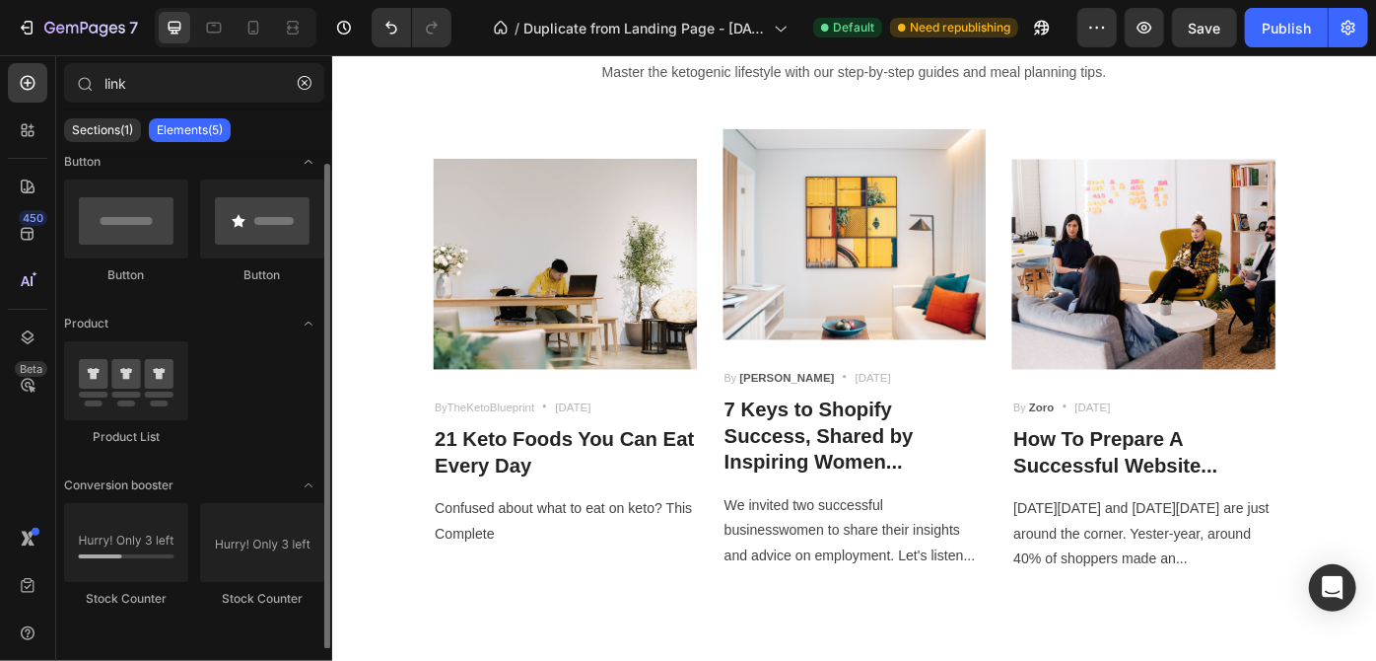
scroll to position [0, 0]
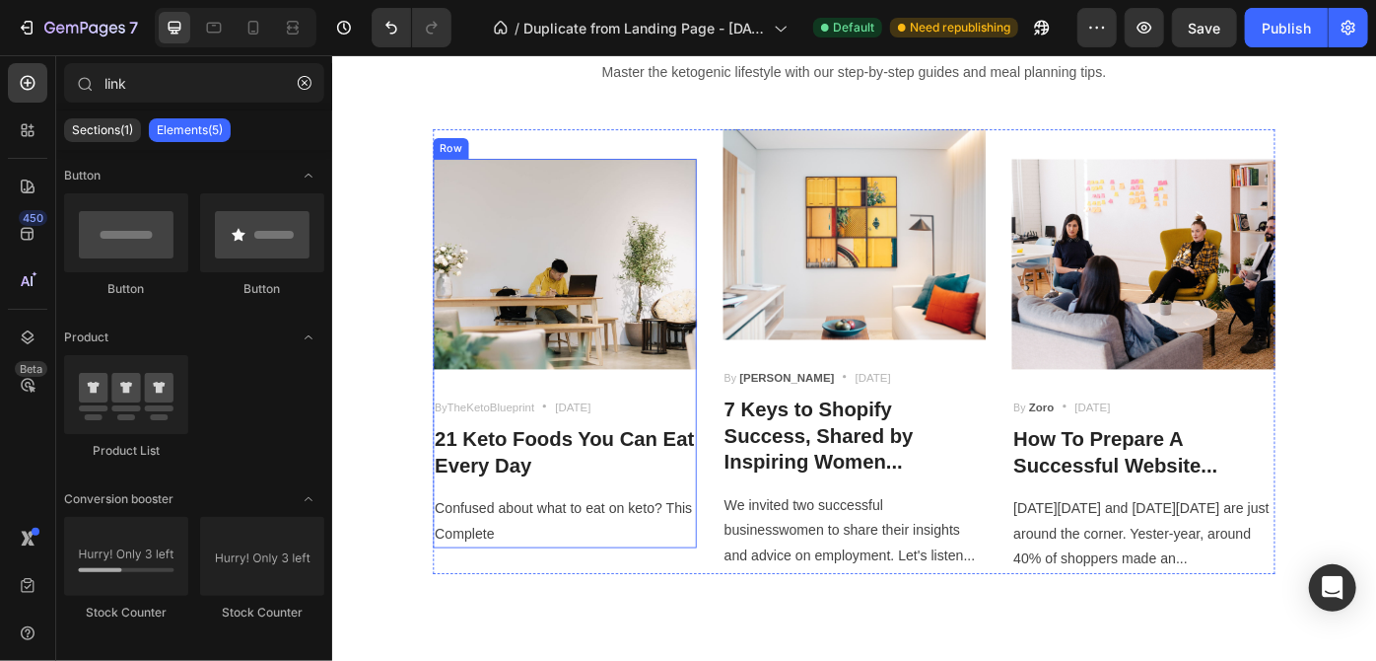
click at [717, 427] on div "Image By TheKetoBlueprint Text block Icon [DATE] Text block Row 21 Keto Foods Y…" at bounding box center [595, 393] width 299 height 442
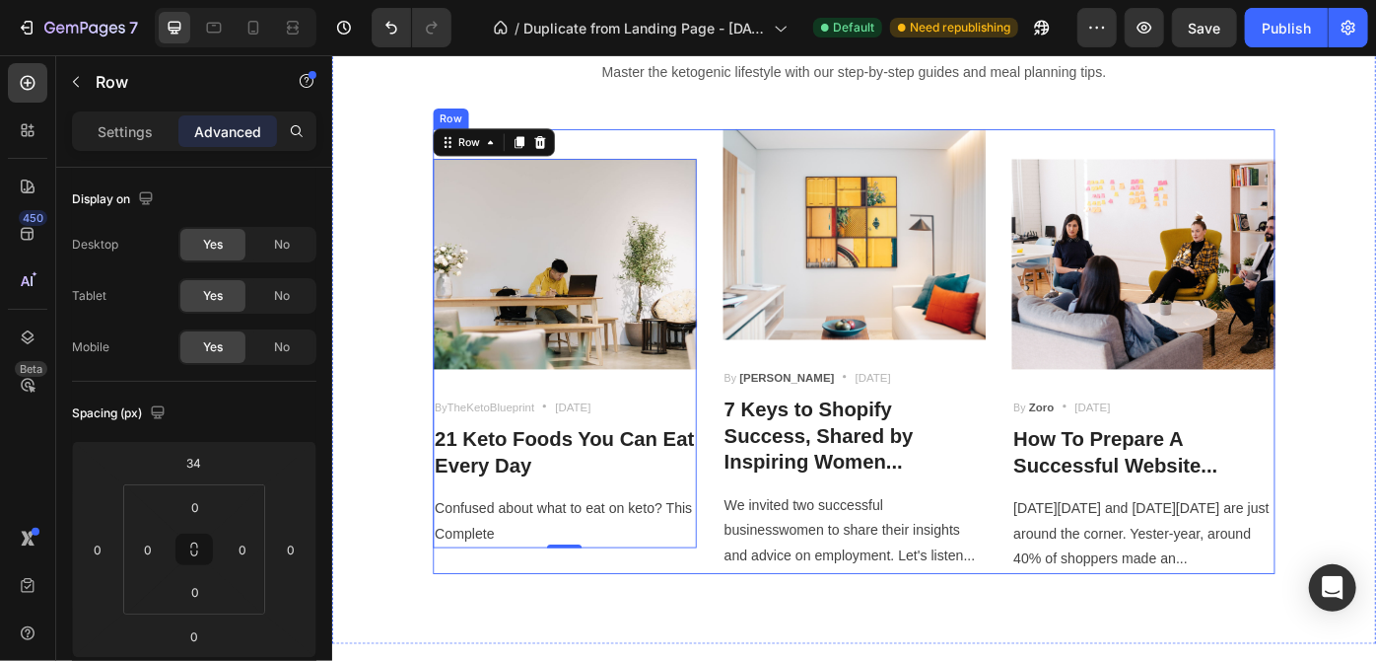
click at [718, 143] on div "Image By TheKetoBlueprint Text block Icon [DATE] Text block Row 21 Keto Foods Y…" at bounding box center [595, 390] width 299 height 504
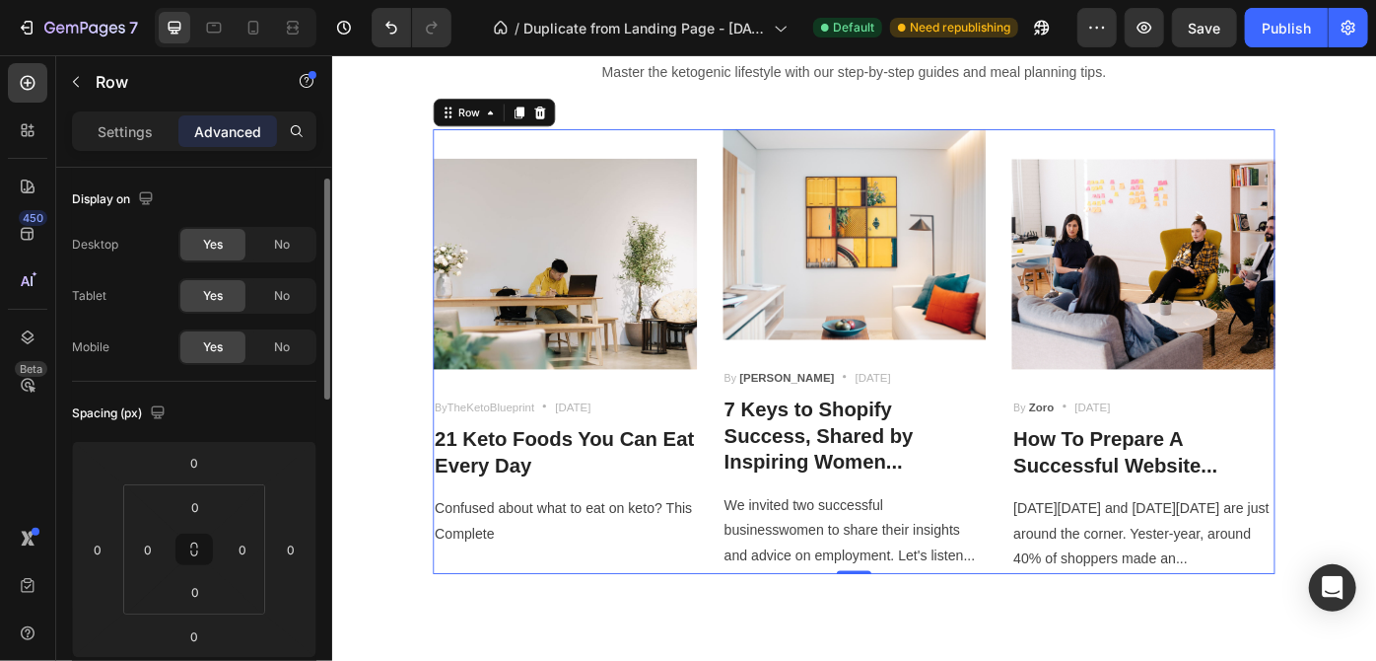
scroll to position [8, 0]
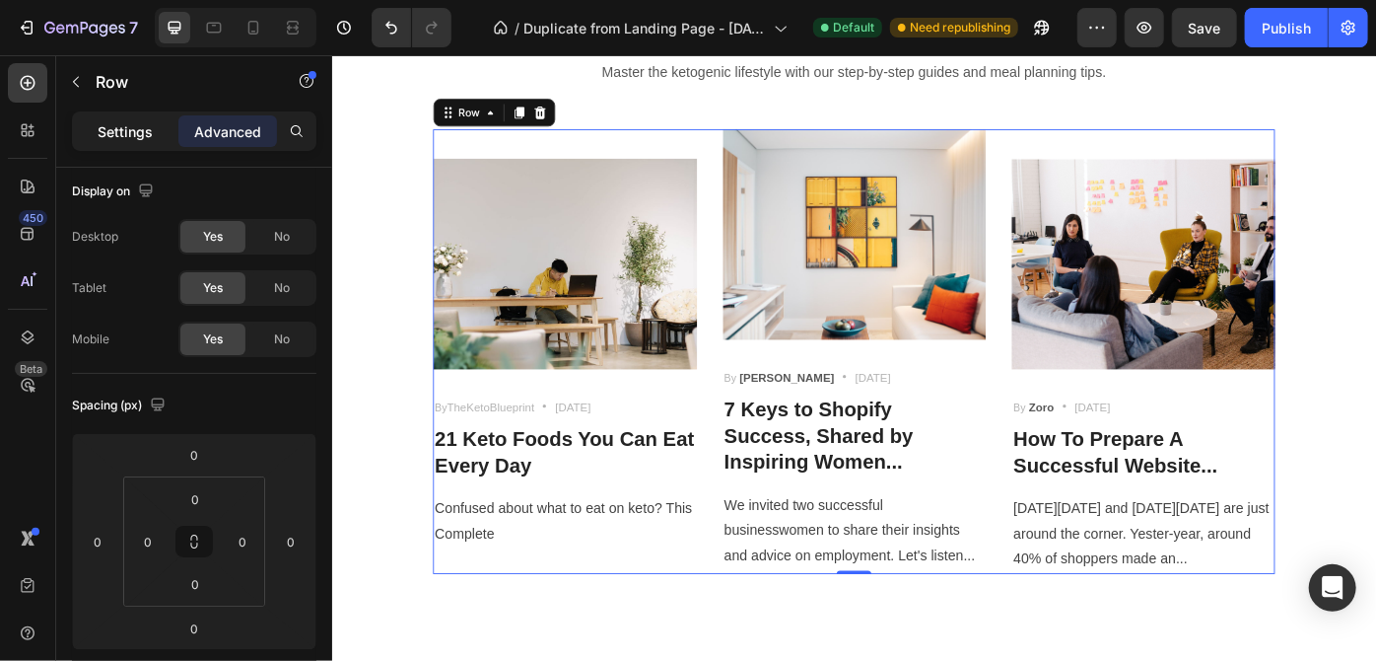
click at [141, 126] on p "Settings" at bounding box center [125, 131] width 55 height 21
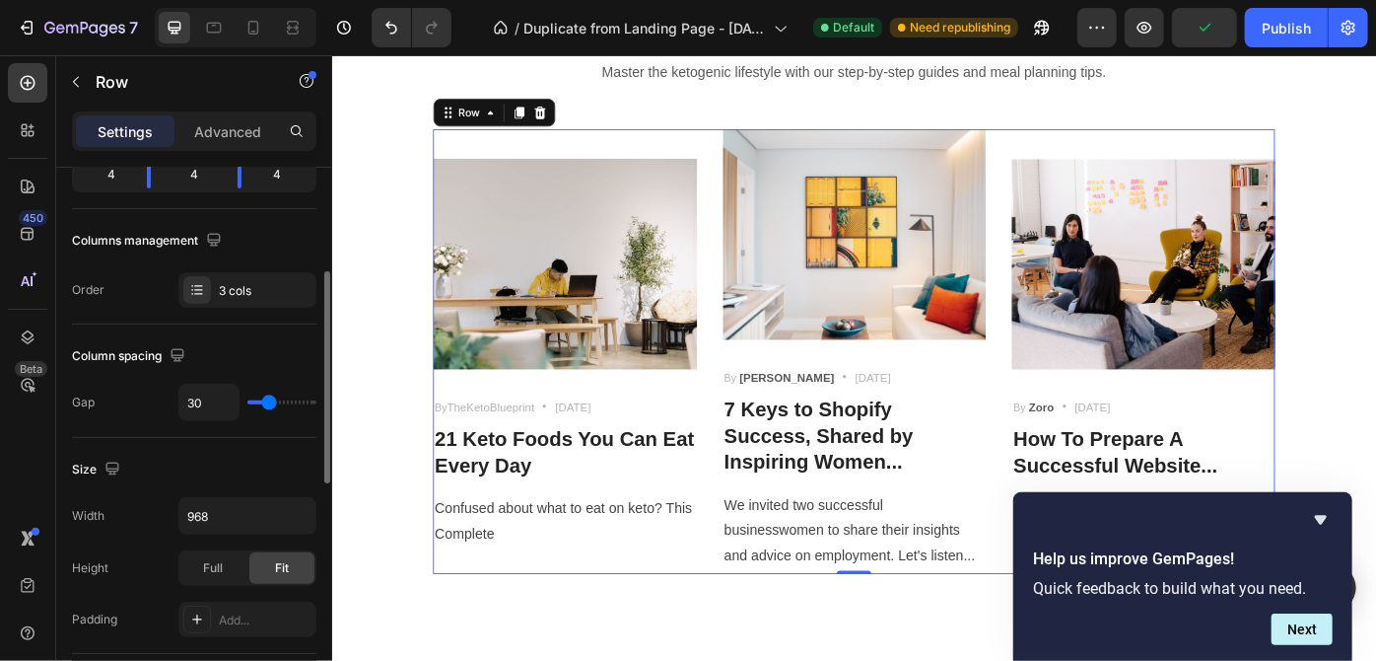
scroll to position [0, 0]
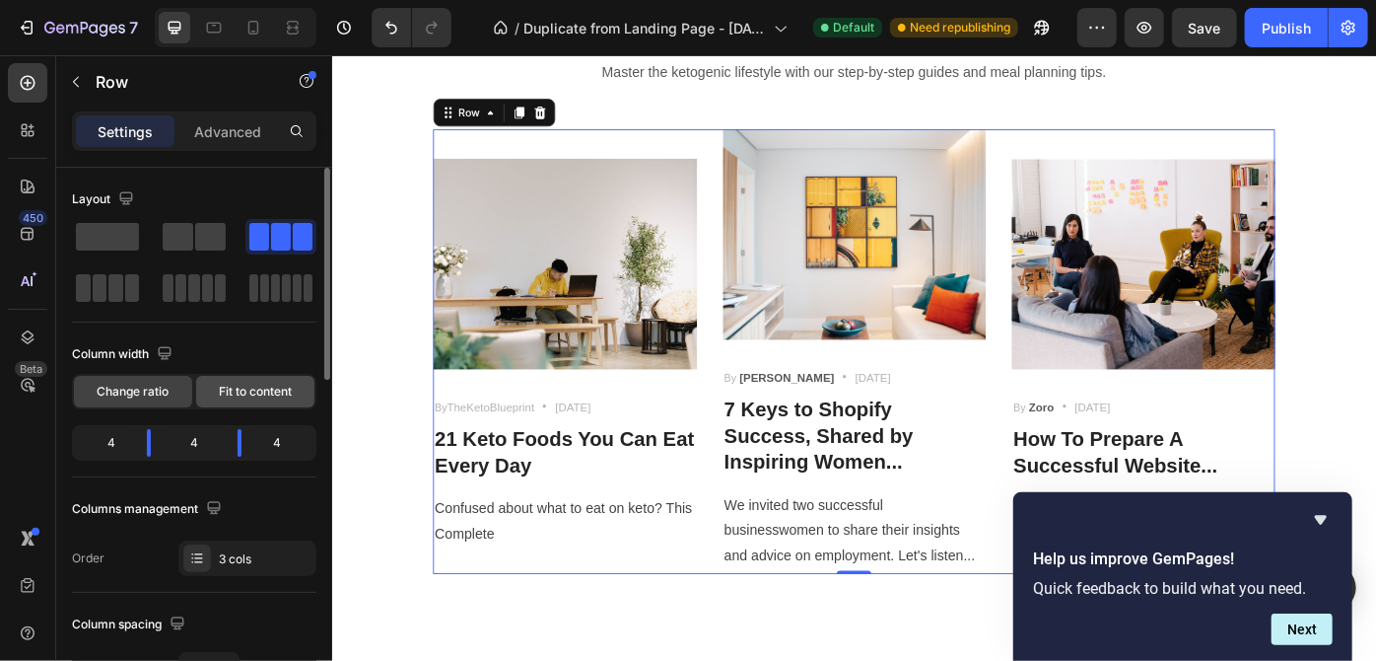
click at [245, 376] on div "Fit to content" at bounding box center [255, 392] width 118 height 32
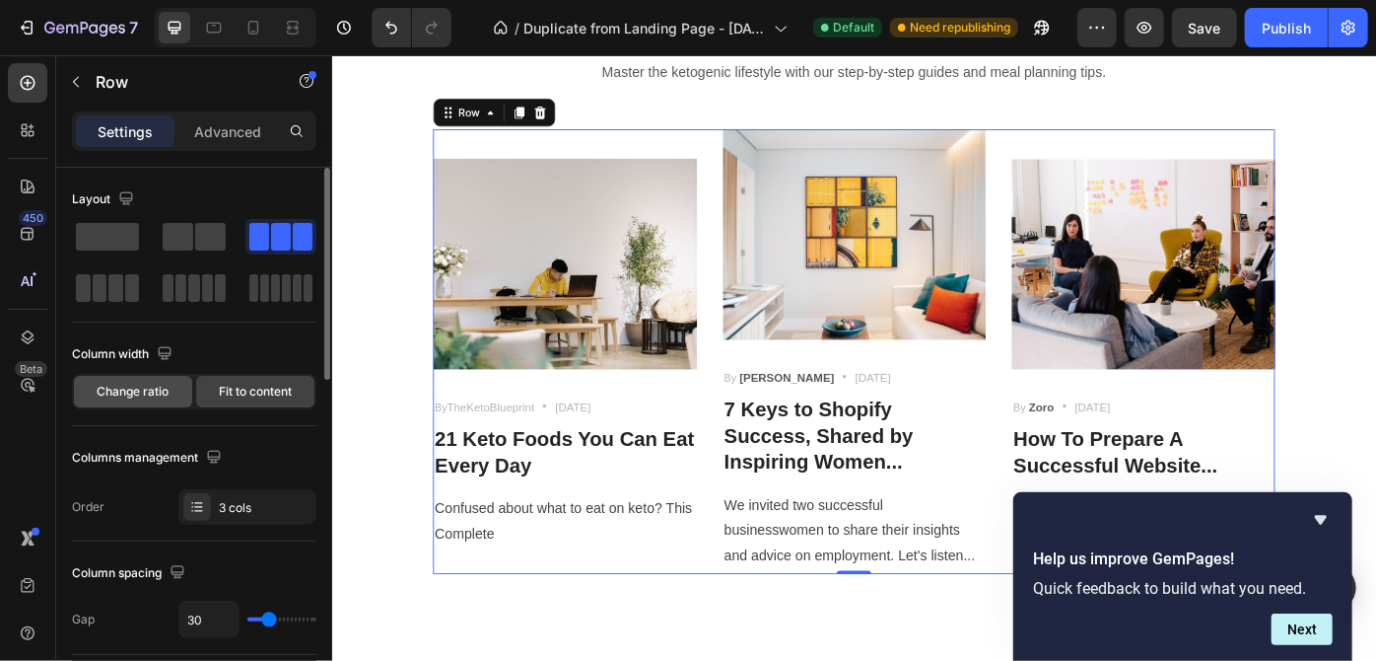
click at [181, 382] on div "Change ratio" at bounding box center [133, 392] width 118 height 32
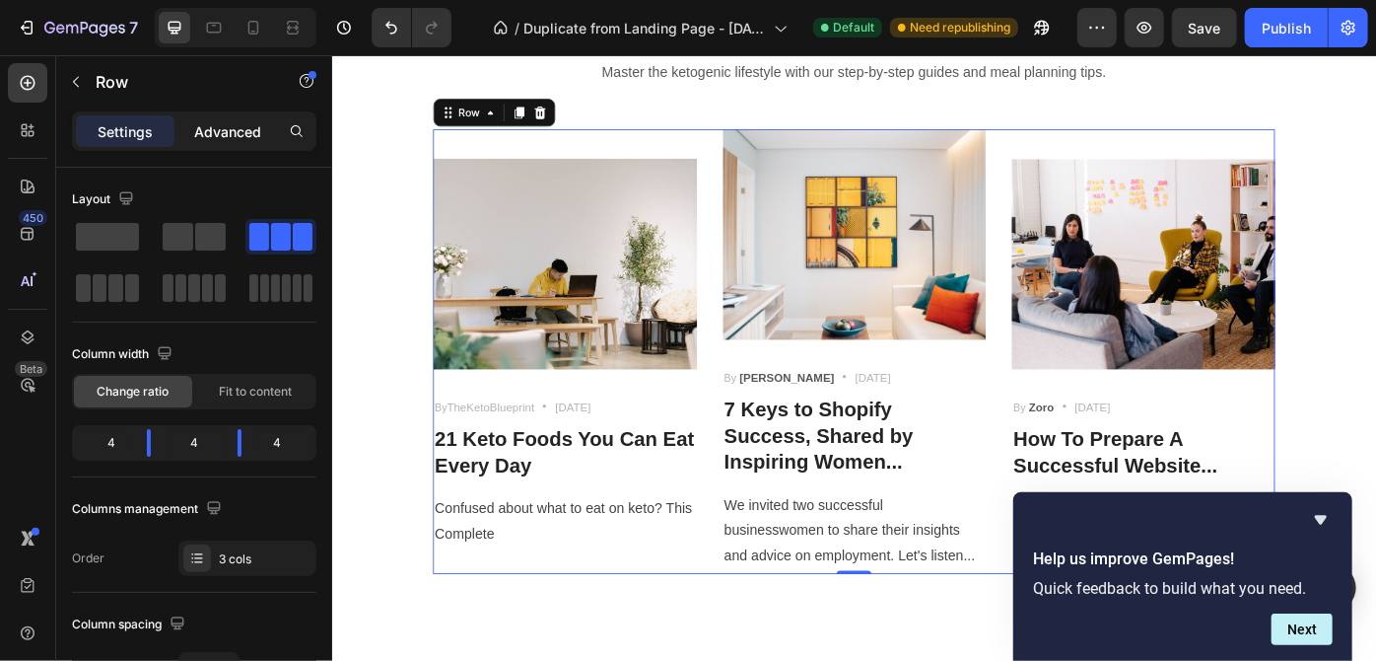
click at [220, 131] on p "Advanced" at bounding box center [227, 131] width 67 height 21
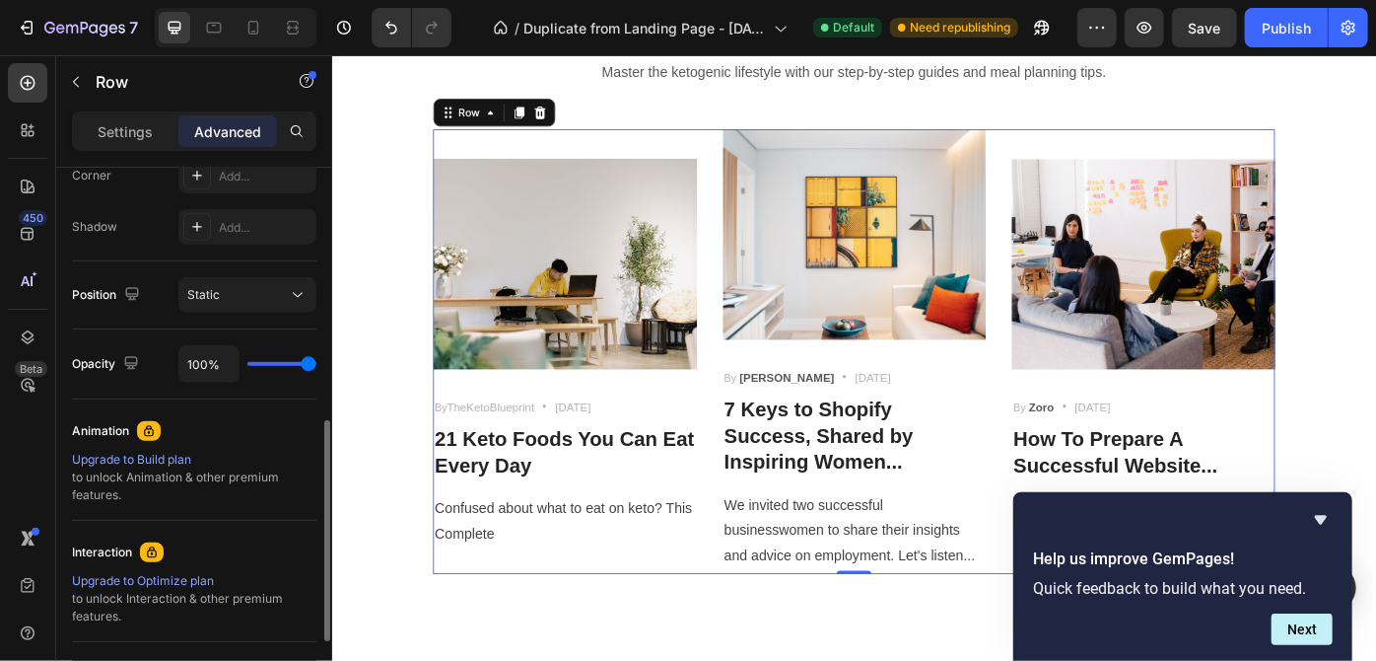
scroll to position [717, 0]
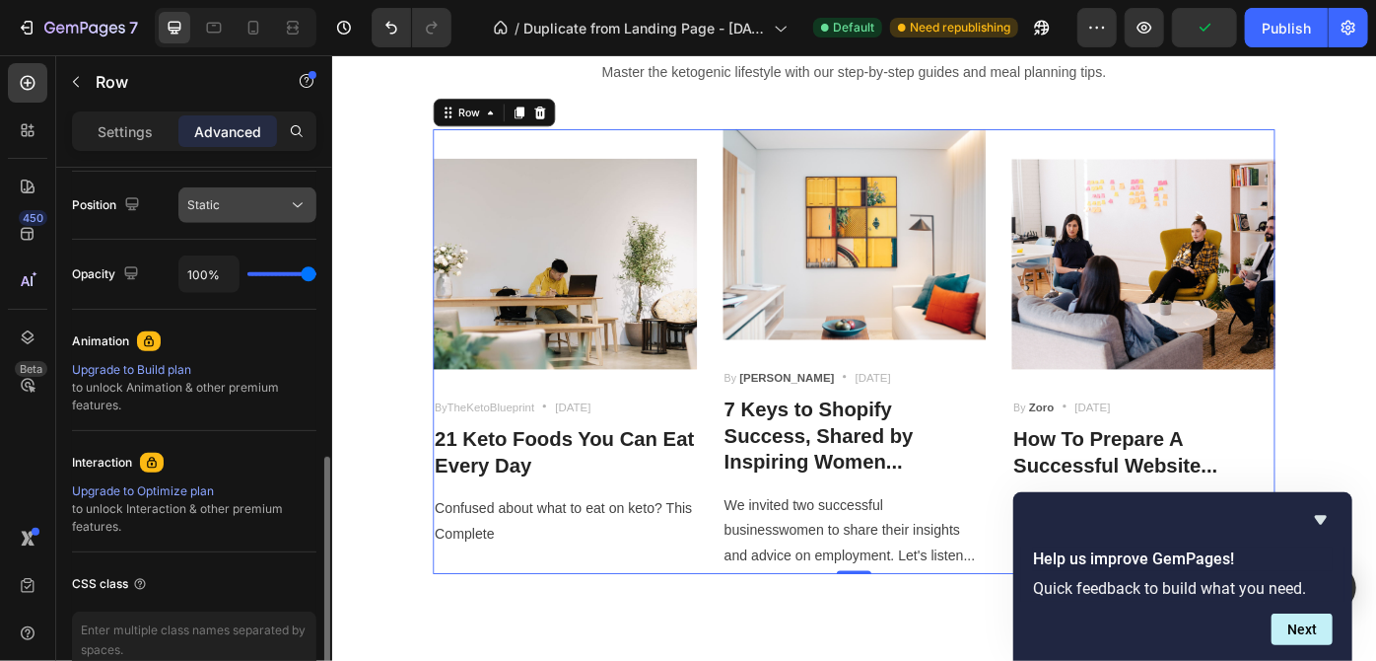
click at [241, 205] on div "Static" at bounding box center [237, 205] width 101 height 18
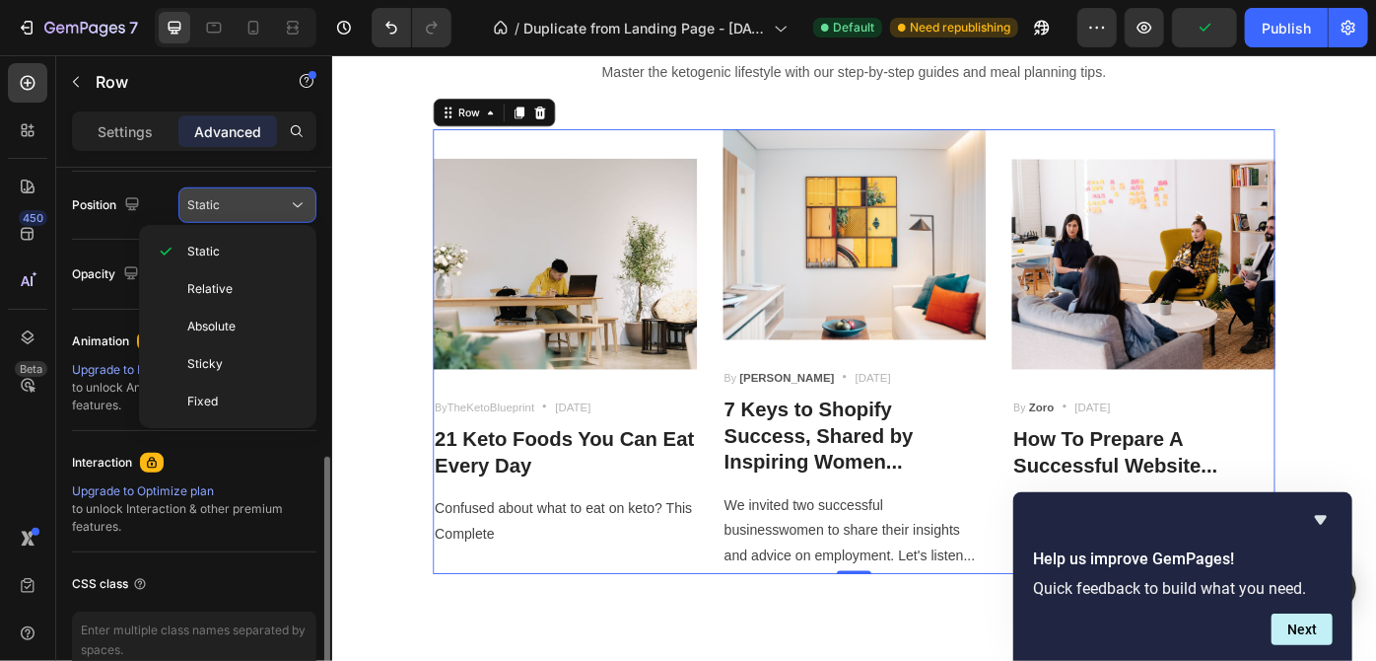
click at [241, 205] on div "Static" at bounding box center [237, 205] width 101 height 18
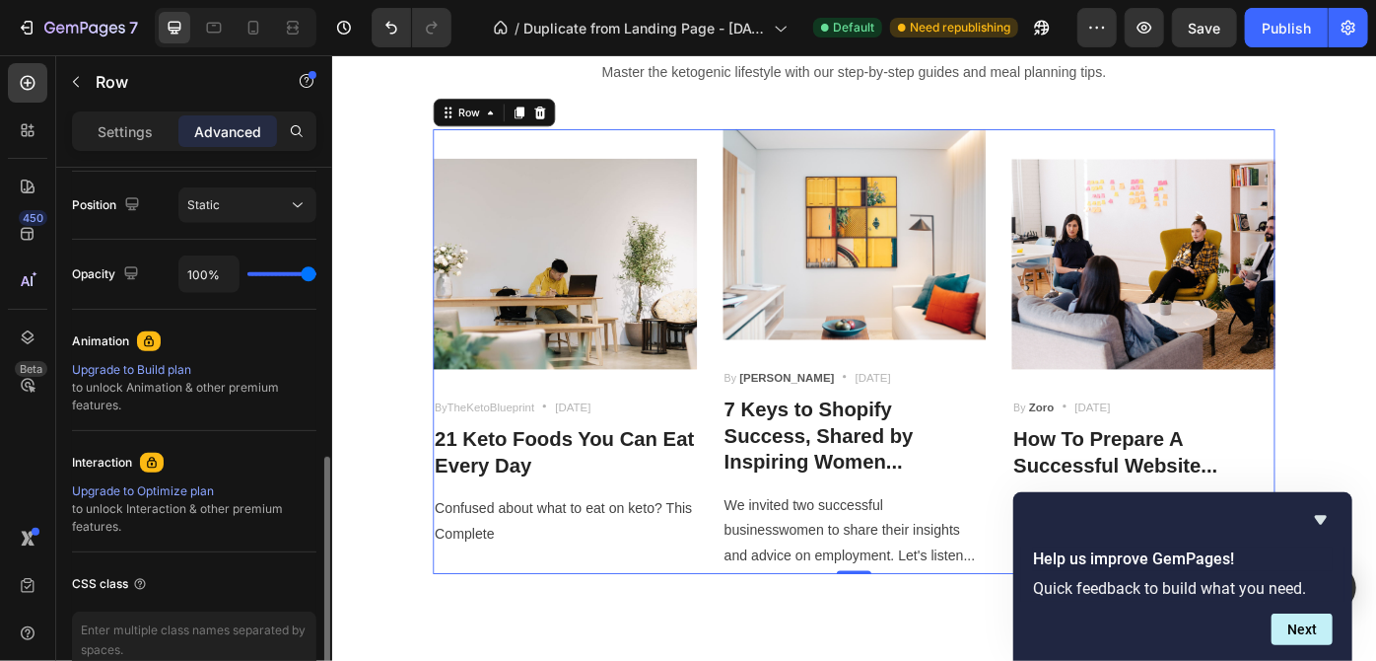
scroll to position [815, 0]
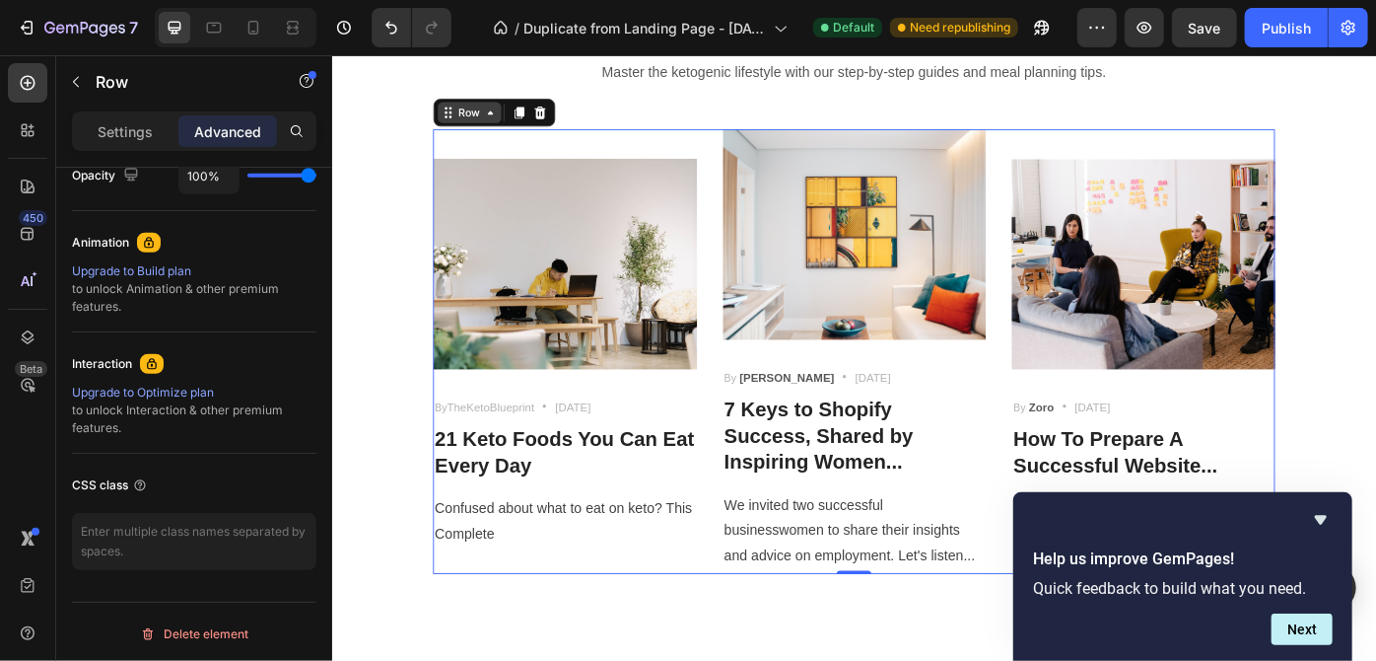
click at [503, 115] on icon at bounding box center [511, 119] width 16 height 16
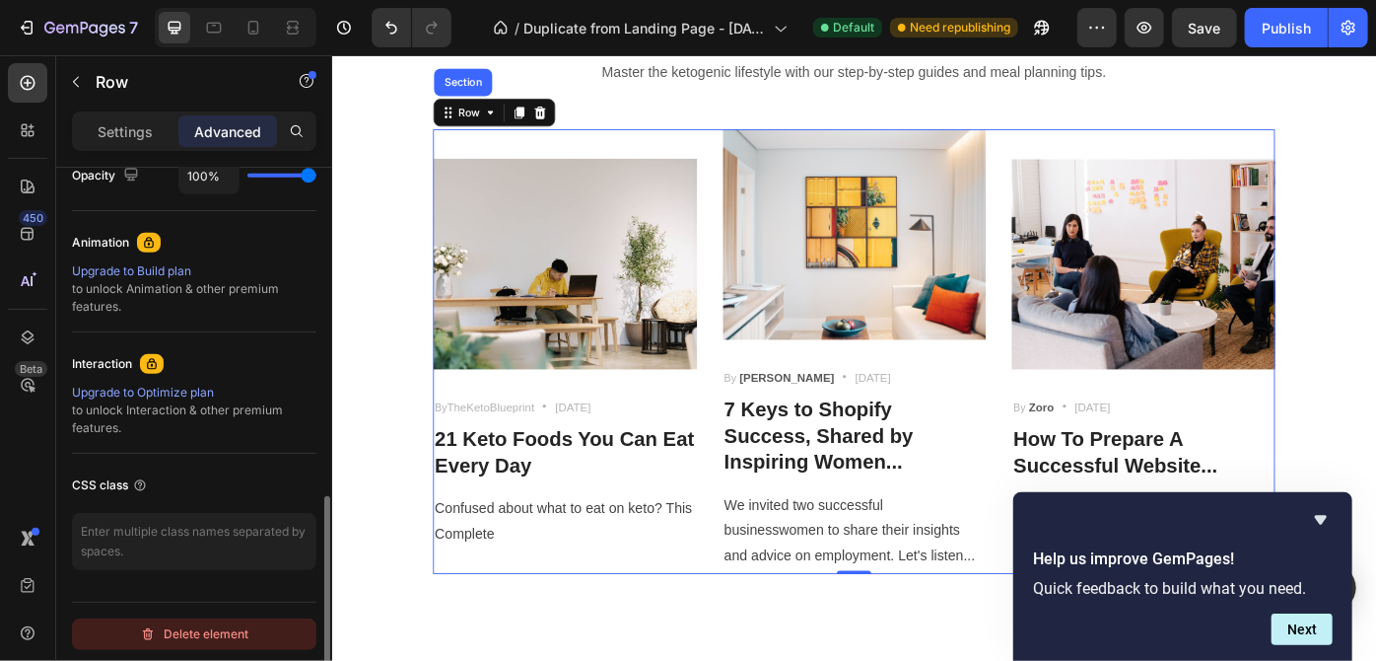
click at [196, 622] on div "Delete element" at bounding box center [194, 634] width 108 height 24
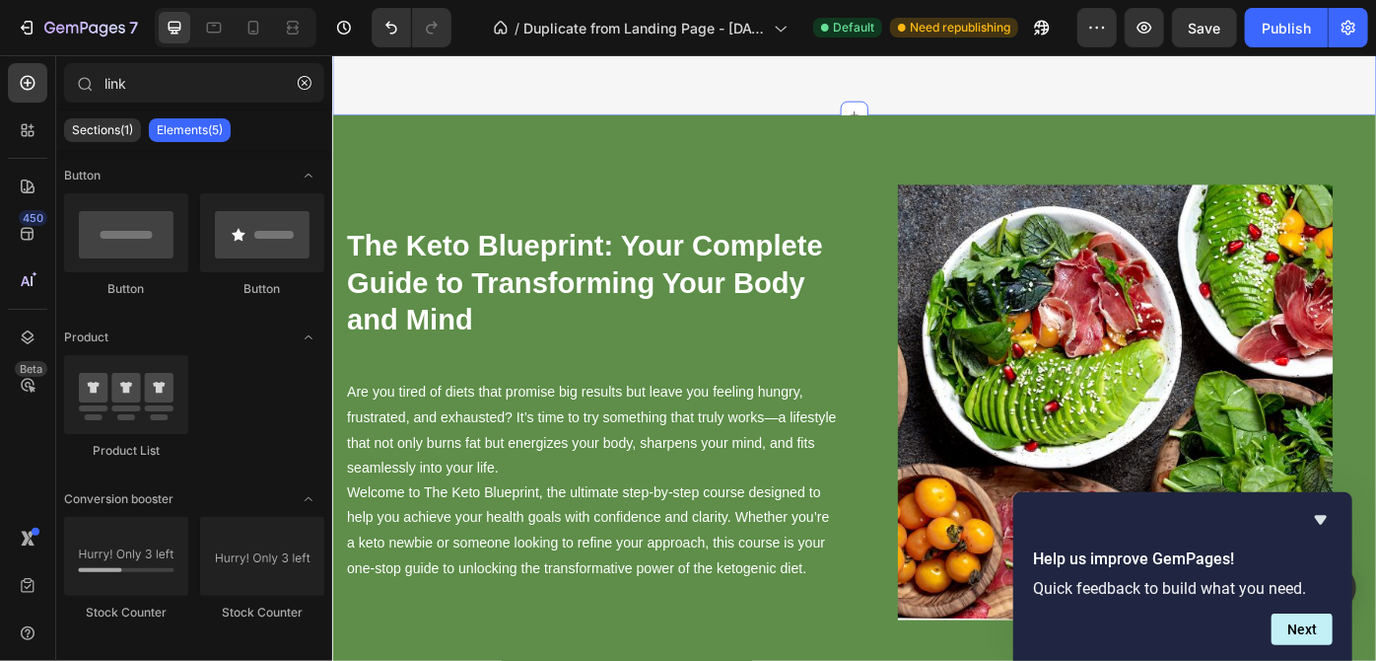
scroll to position [1365, 0]
